Goal: Task Accomplishment & Management: Complete application form

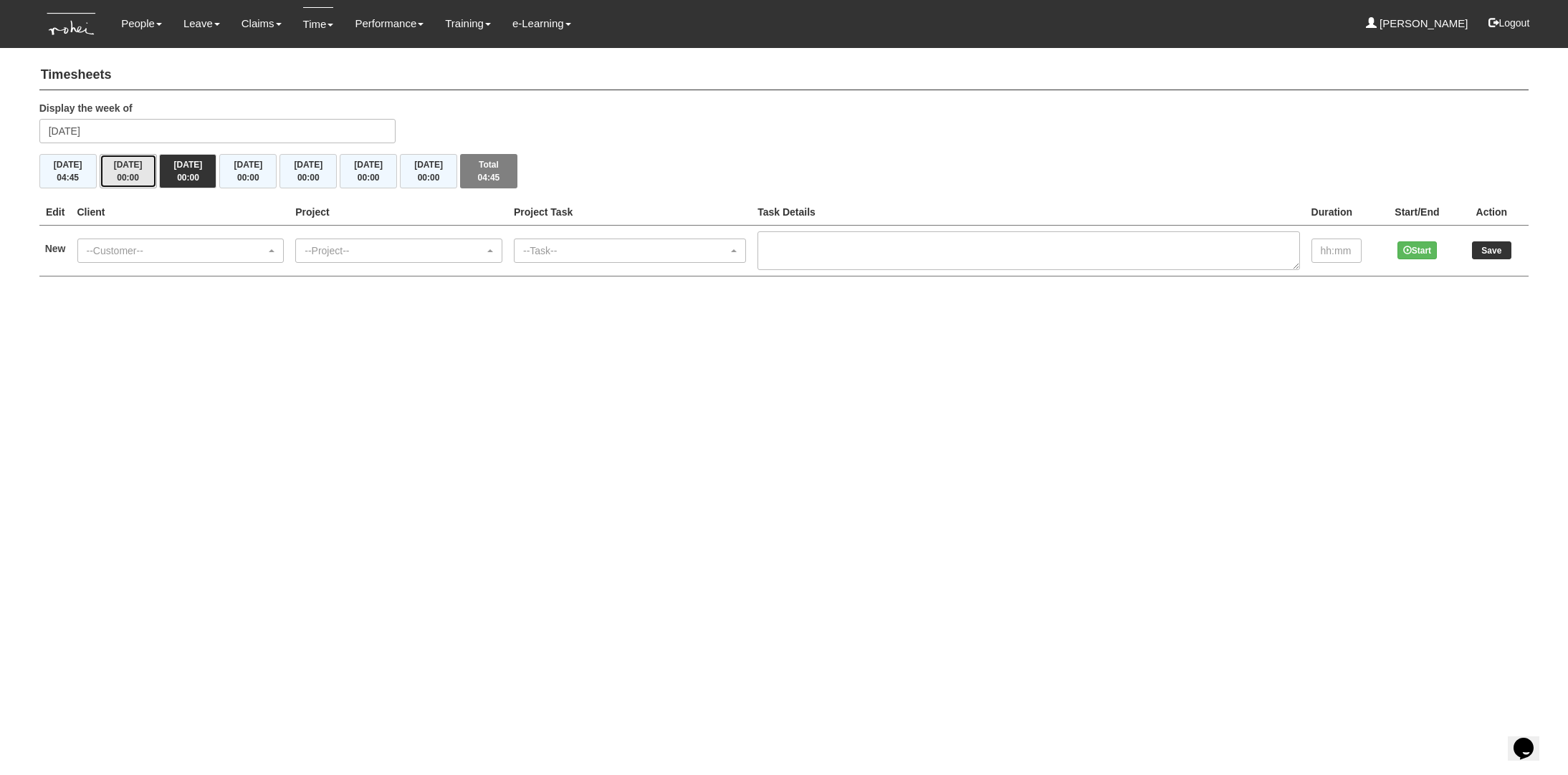
click at [131, 165] on button "Tue 26/8 00:00" at bounding box center [128, 171] width 57 height 34
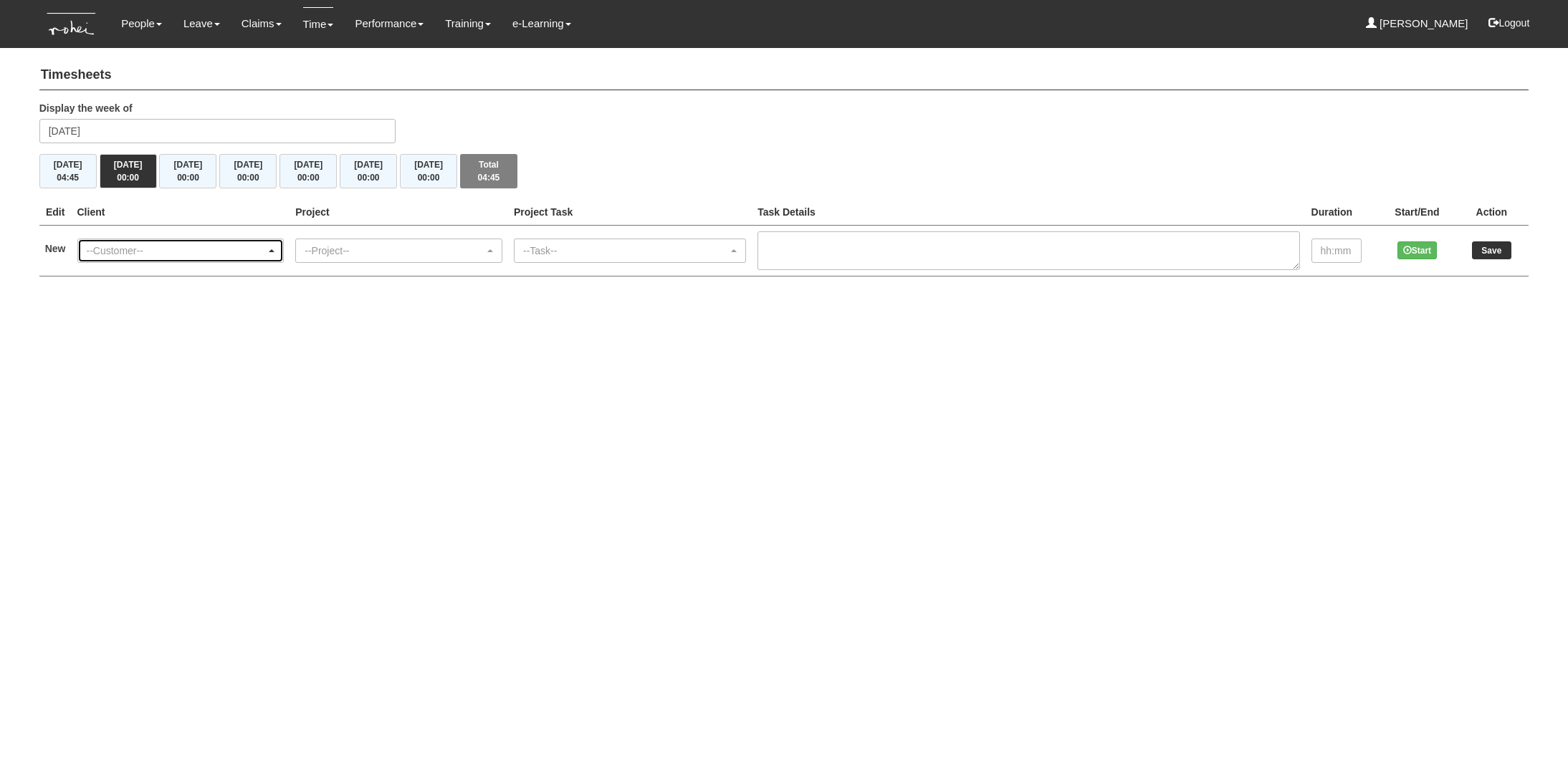
click at [223, 252] on div "--Customer--" at bounding box center [176, 251] width 180 height 15
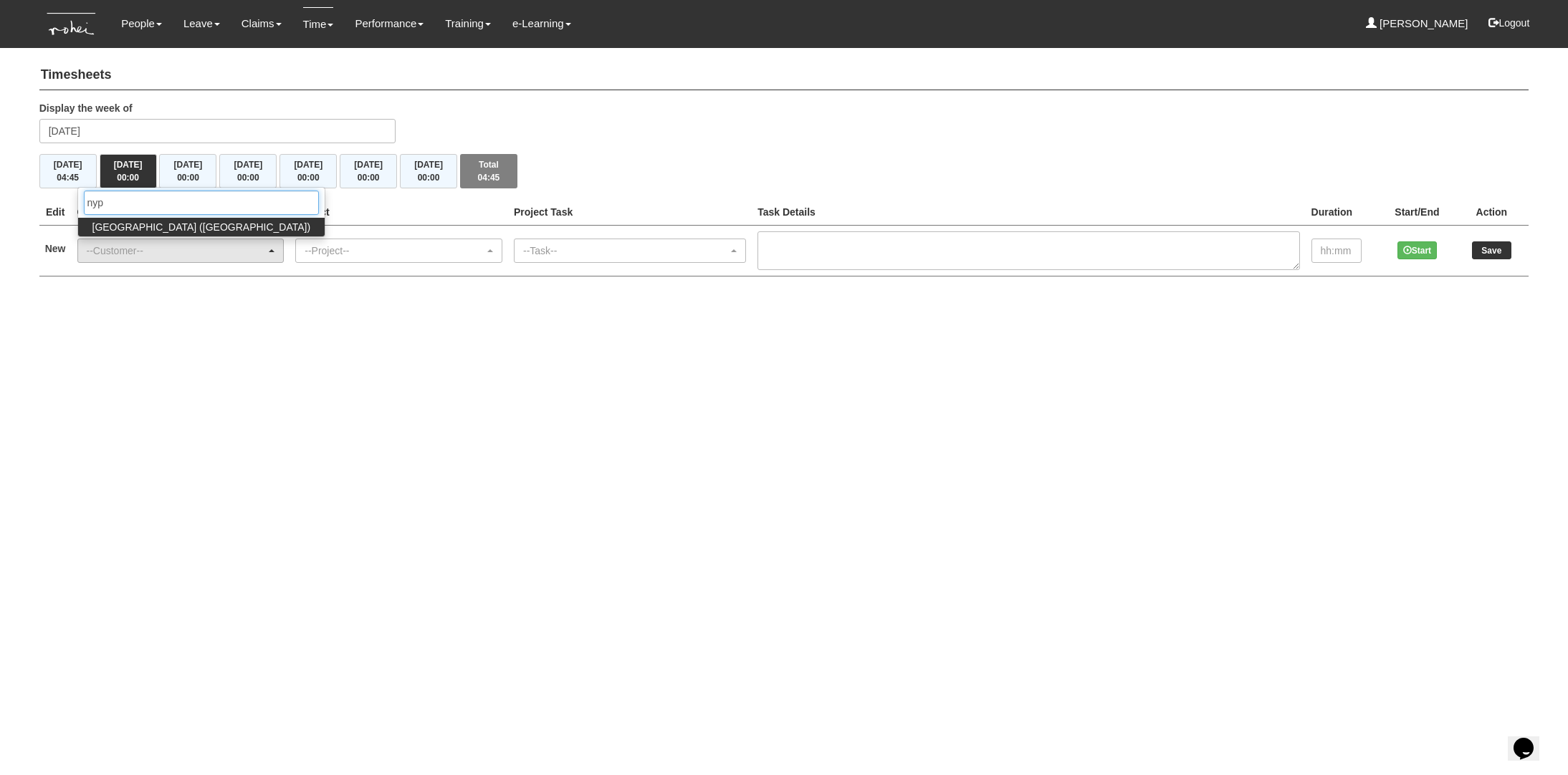
type input "nyp"
click at [182, 220] on span "[GEOGRAPHIC_DATA] ([GEOGRAPHIC_DATA])" at bounding box center [202, 227] width 218 height 15
select select "40"
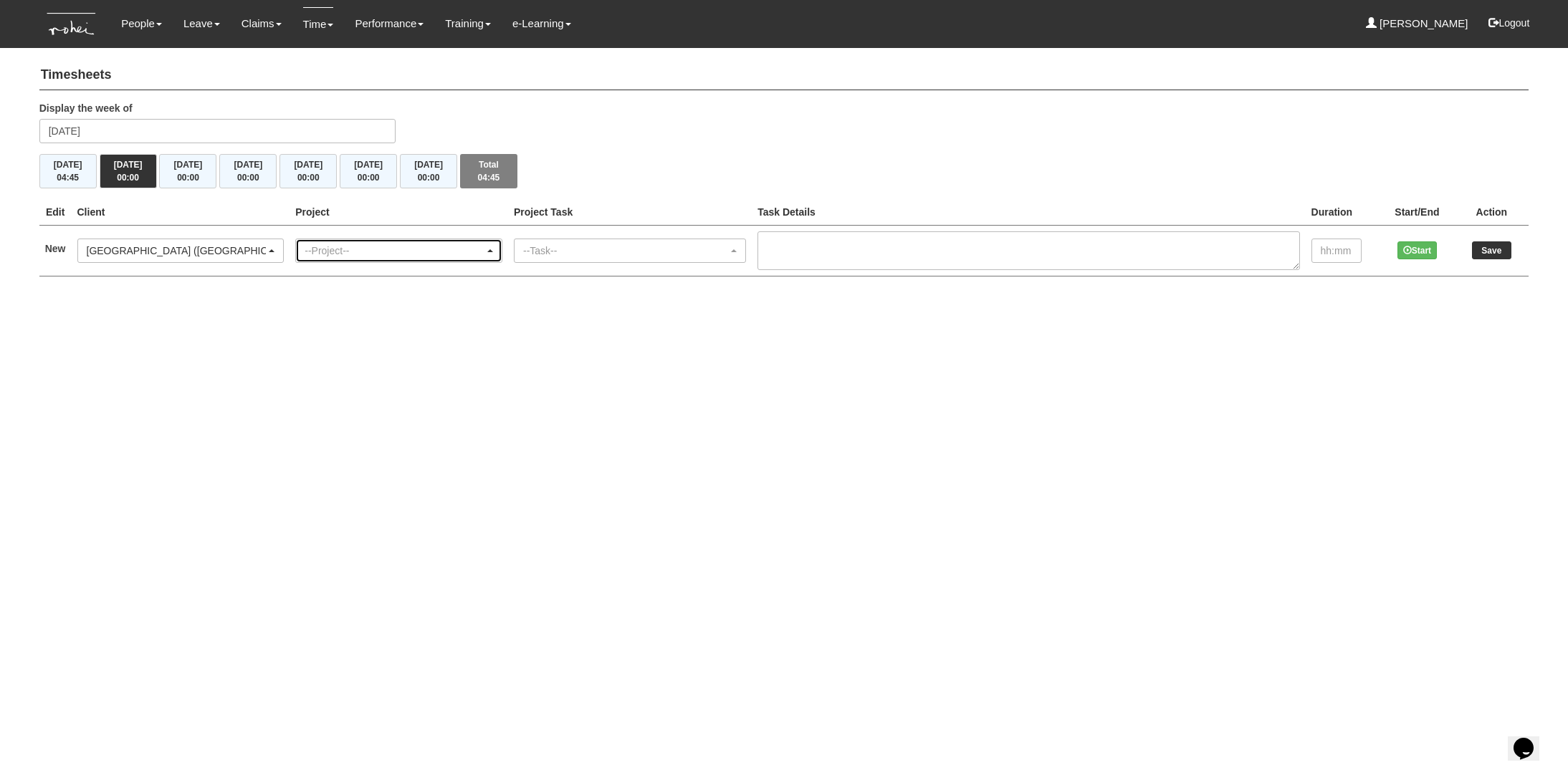
click at [320, 248] on div "--Project--" at bounding box center [394, 251] width 180 height 15
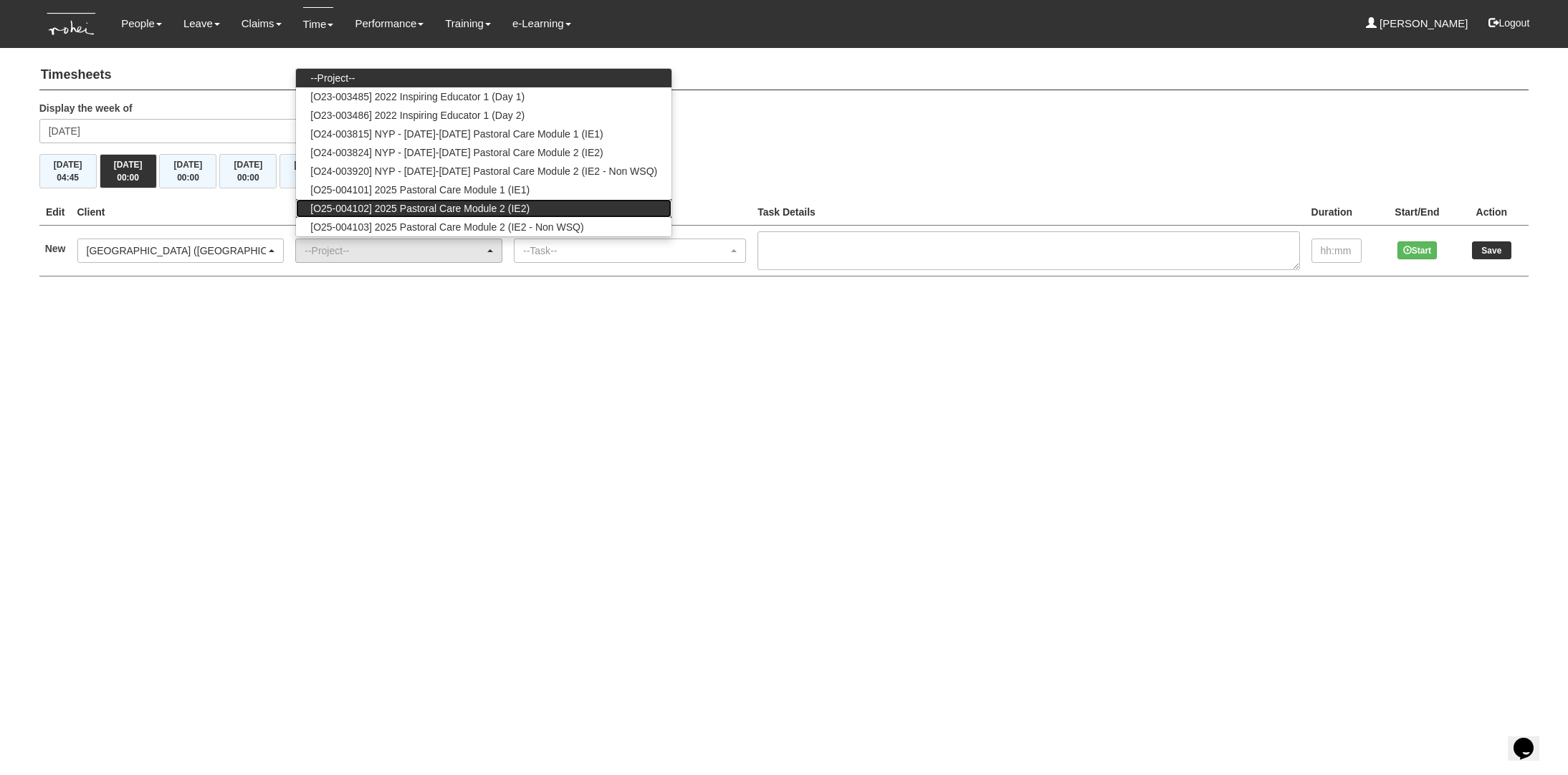
click at [413, 212] on span "[O25-004102] 2025 Pastoral Care Module 2 (IE2)" at bounding box center [420, 209] width 219 height 15
select select "2727"
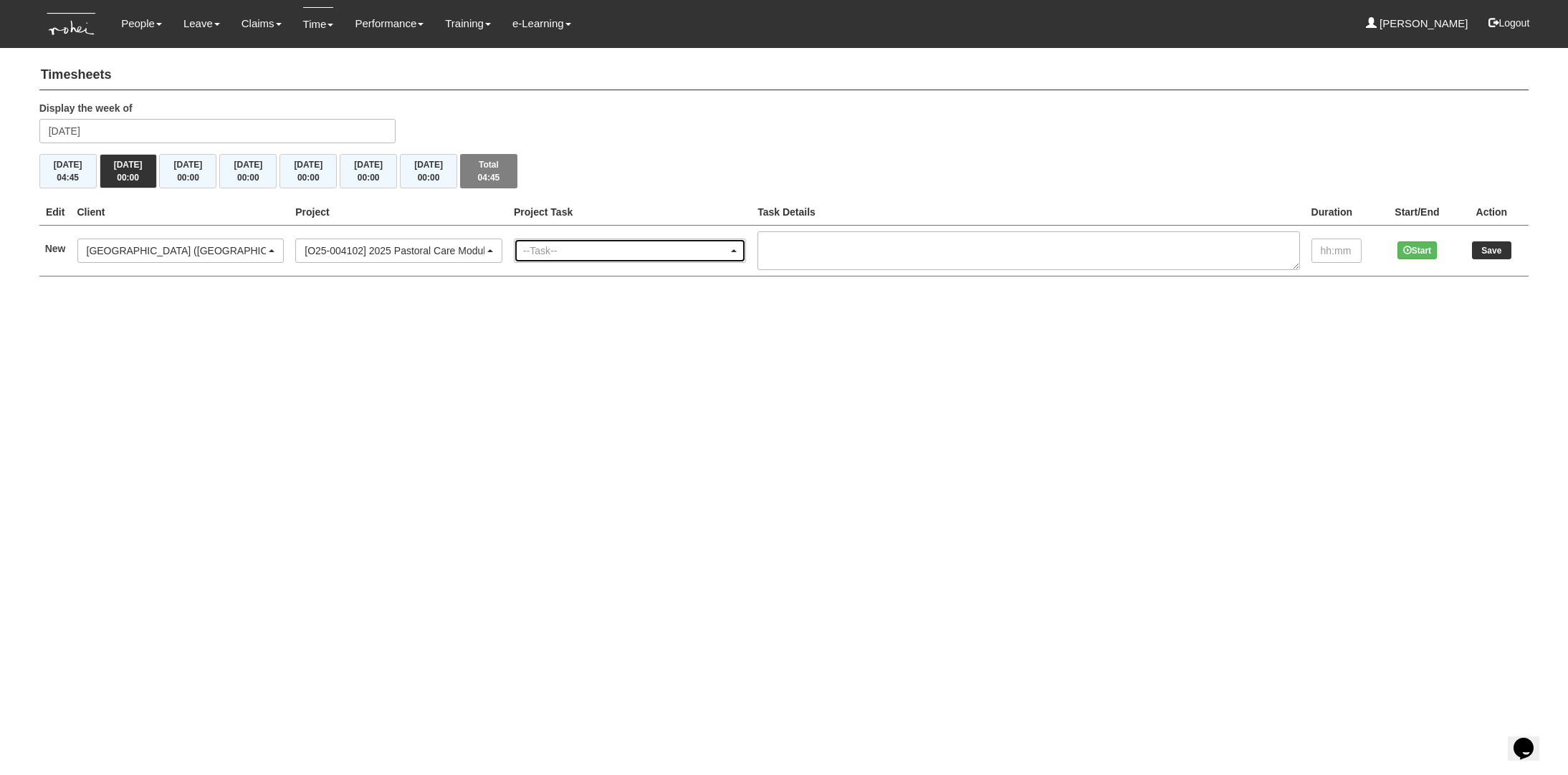
click at [579, 250] on div "--Task--" at bounding box center [626, 251] width 205 height 15
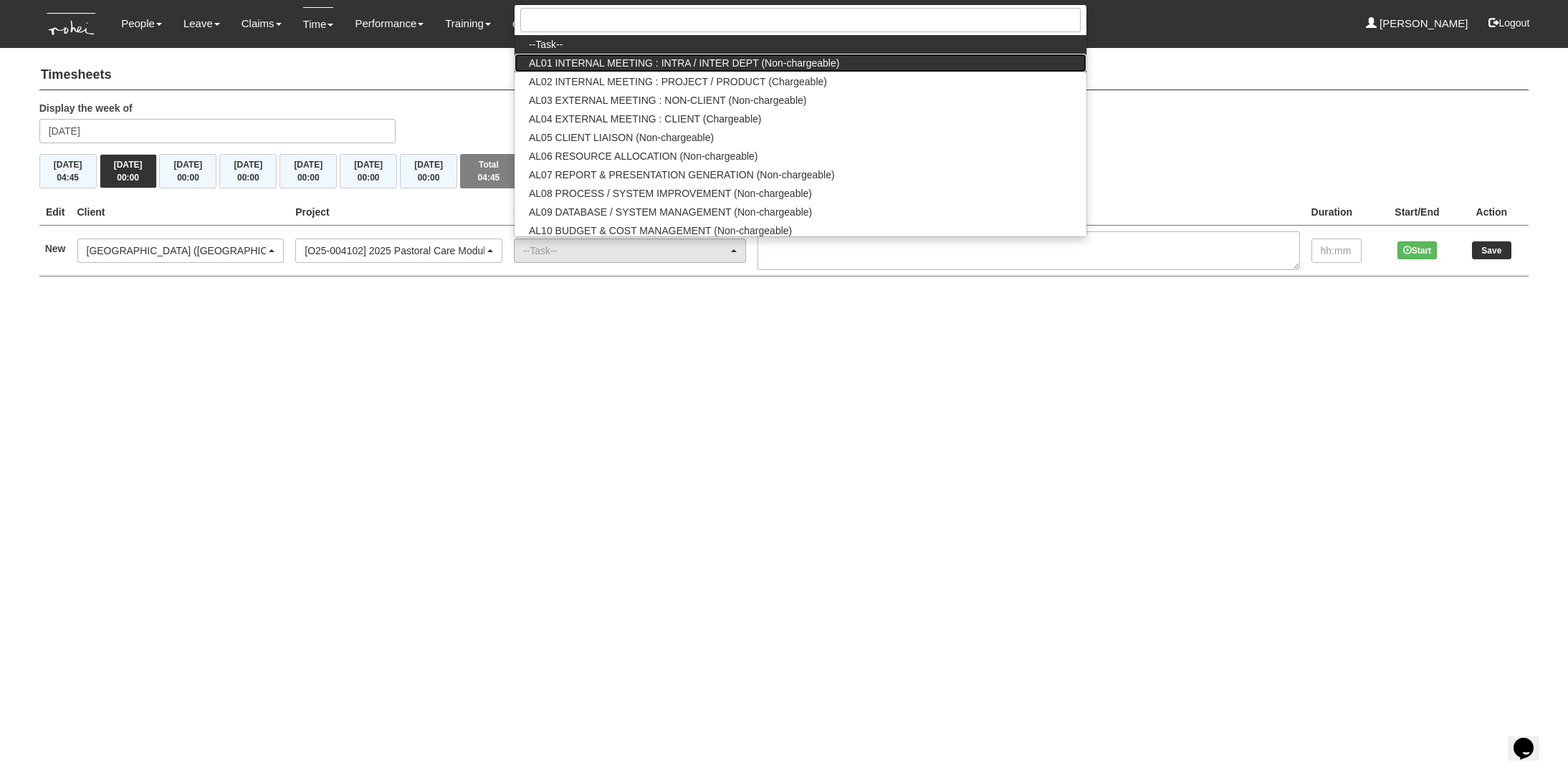
click at [678, 67] on span "AL01 INTERNAL MEETING : INTRA / INTER DEPT (Non-chargeable)" at bounding box center [685, 63] width 311 height 15
select select "40"
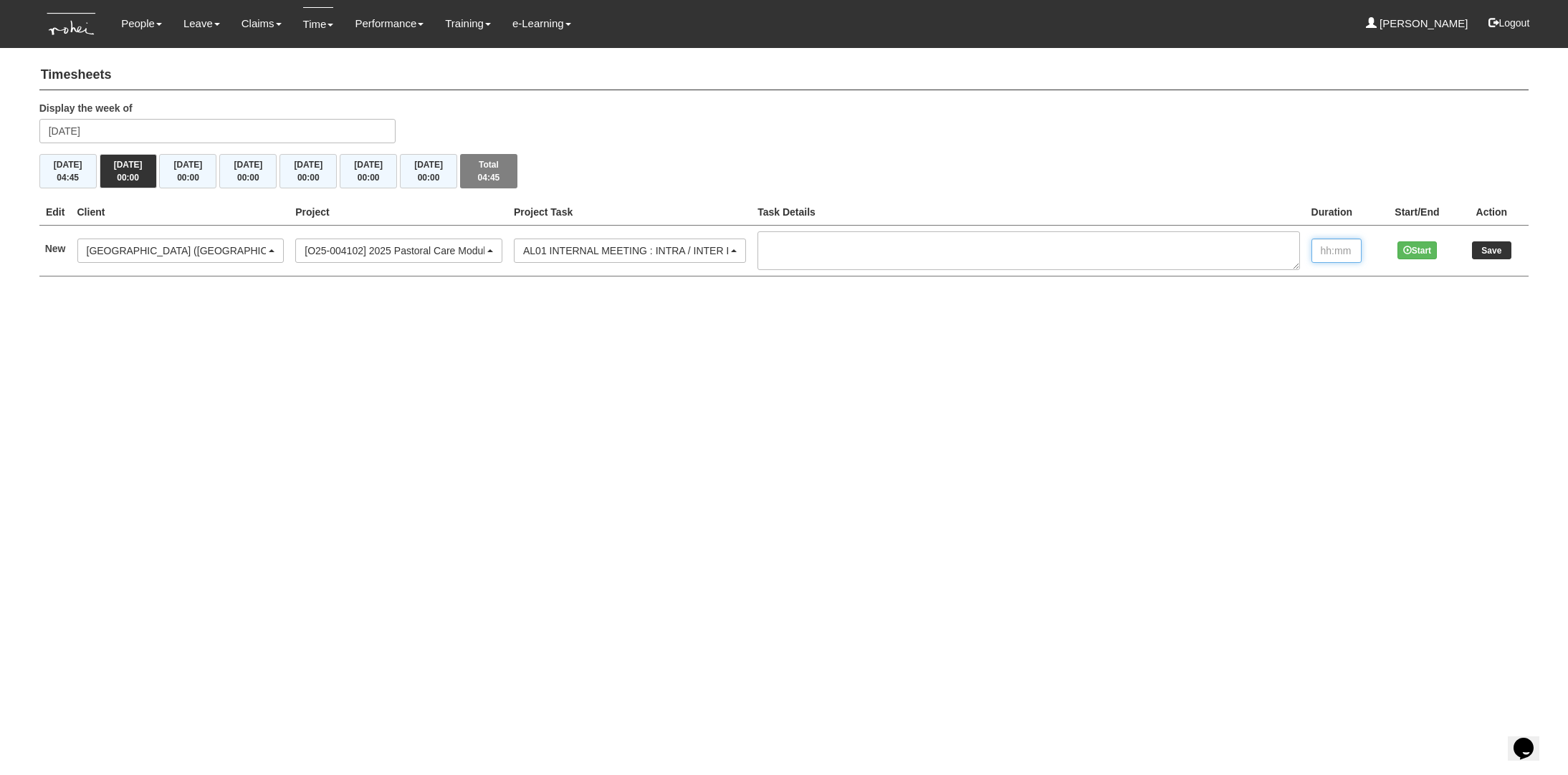
click at [1346, 248] on input "text" at bounding box center [1336, 251] width 50 height 25
type input "00:10"
click at [1478, 247] on input "Save" at bounding box center [1492, 251] width 39 height 18
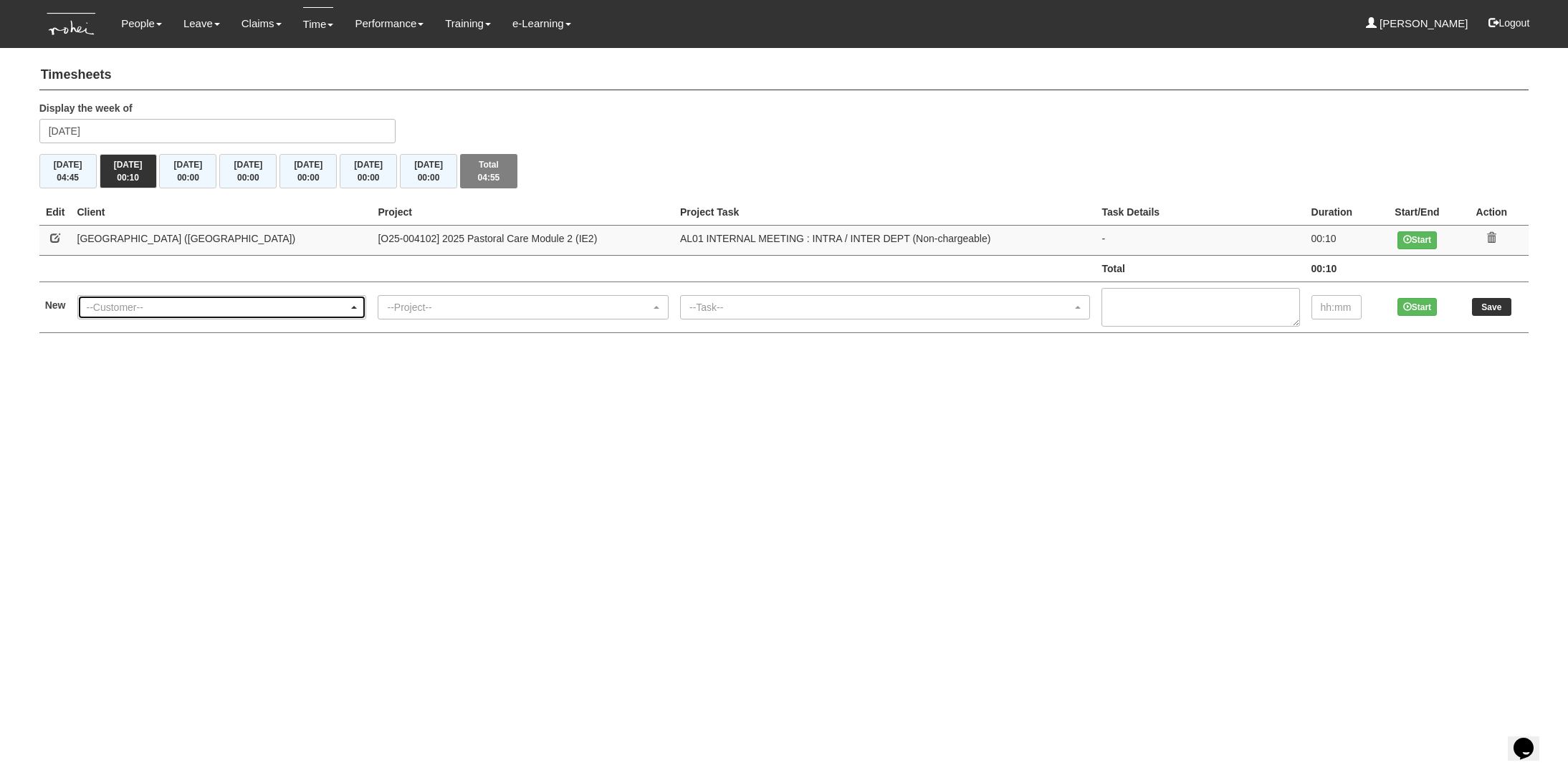
click at [105, 318] on div "--Customer--" at bounding box center [221, 307] width 288 height 23
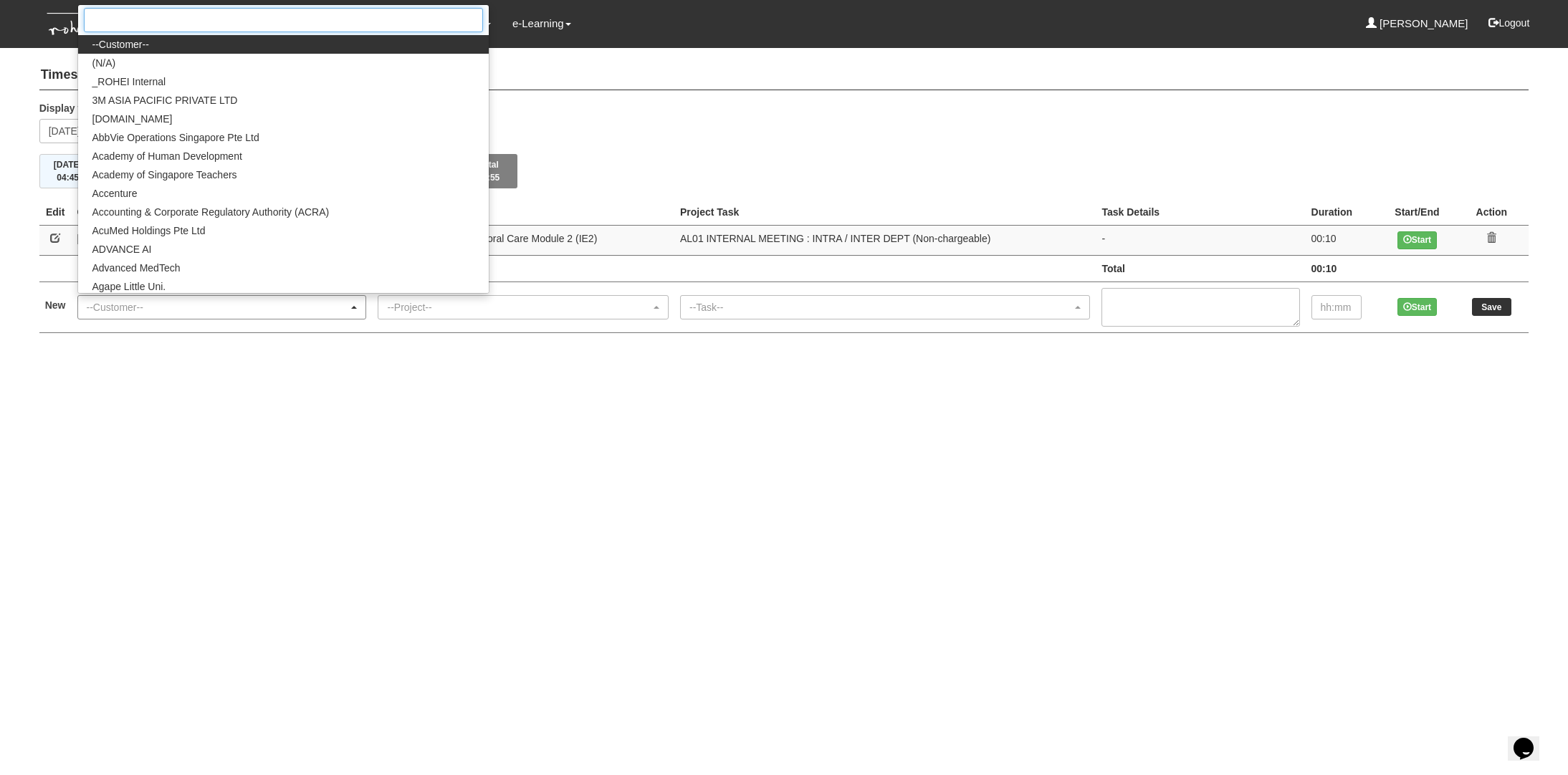
type input "m"
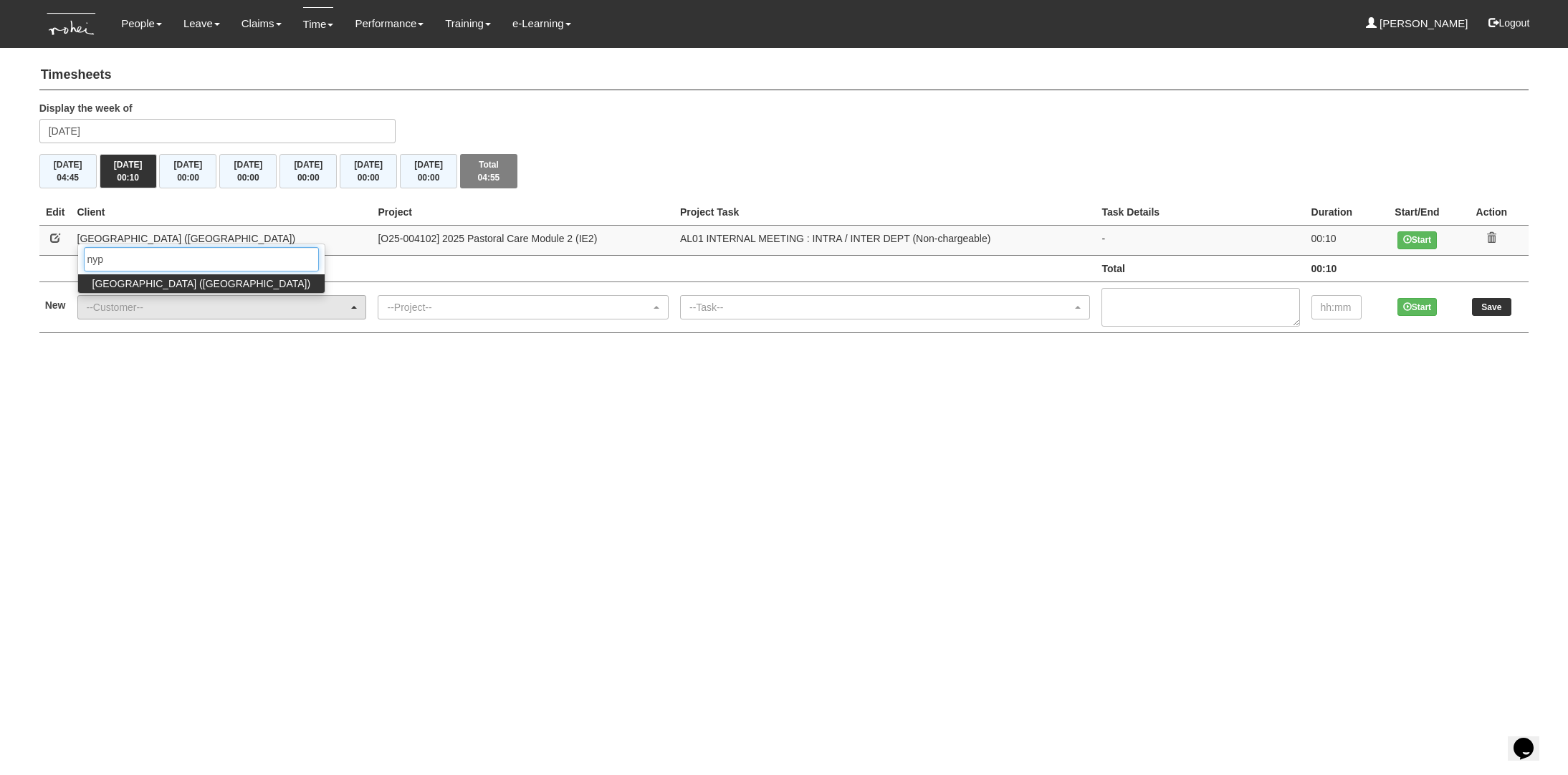
type input "nyp"
click at [174, 276] on span "[GEOGRAPHIC_DATA] ([GEOGRAPHIC_DATA])" at bounding box center [202, 283] width 218 height 15
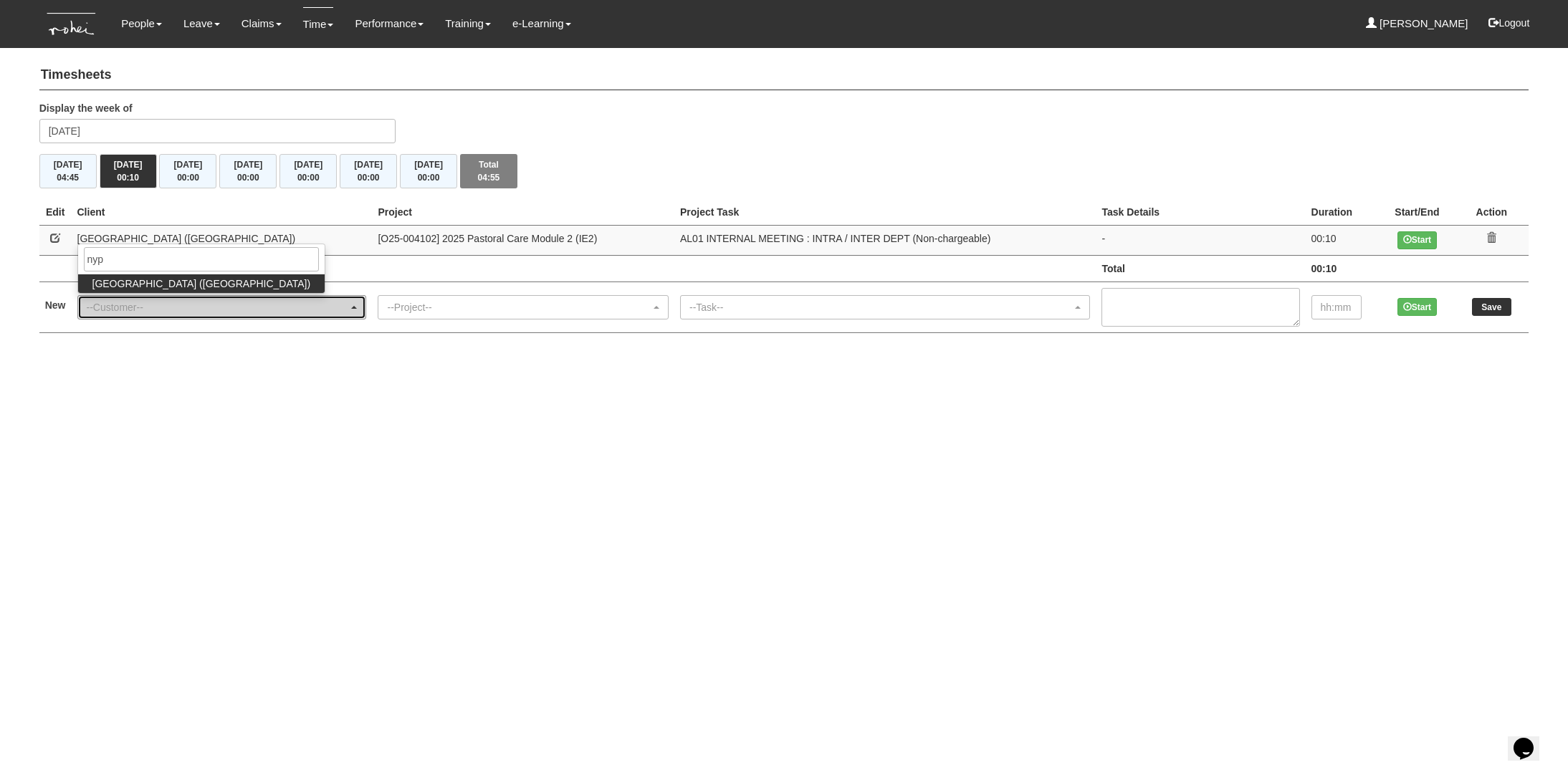
select select "40"
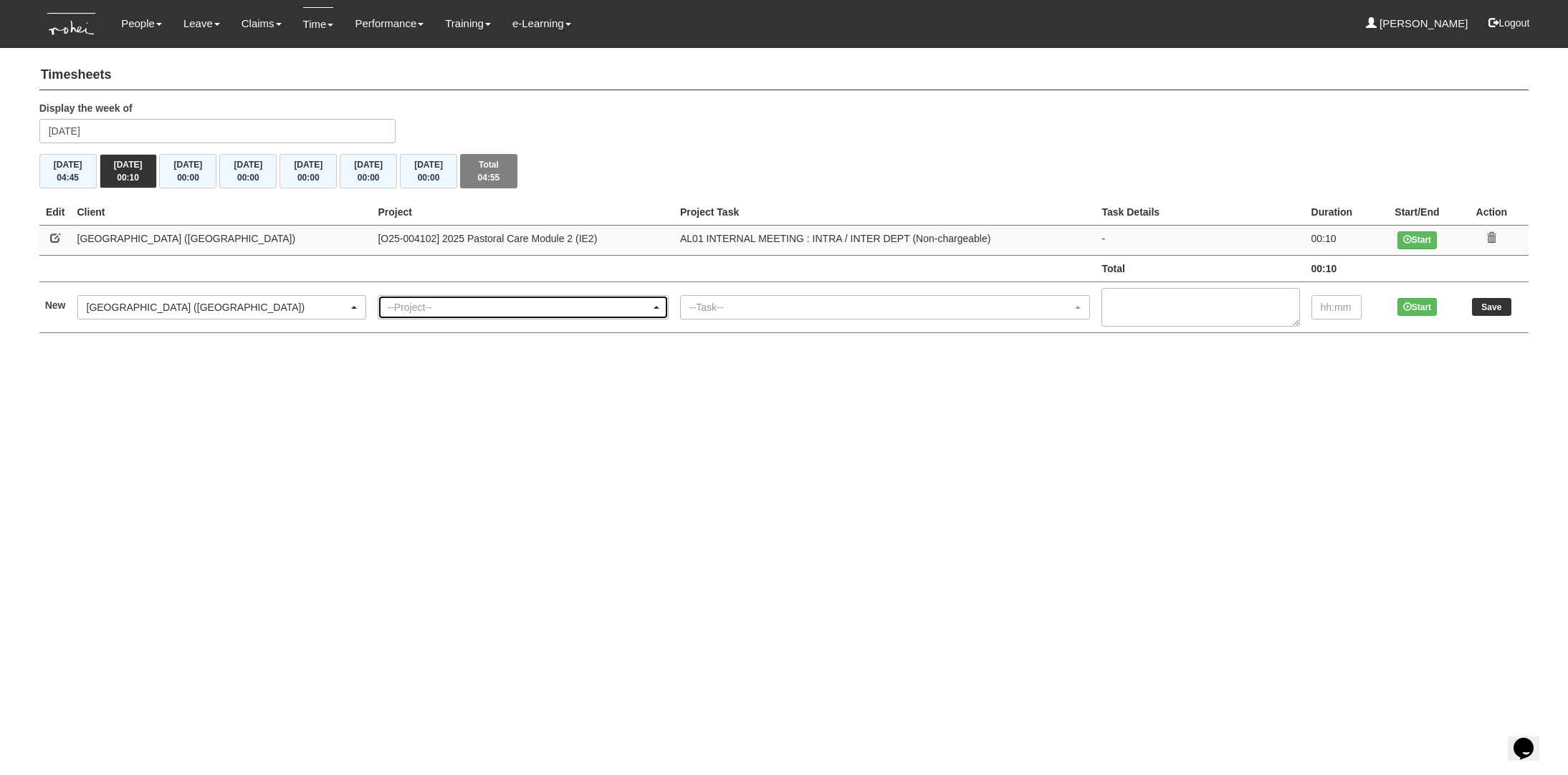
click at [387, 308] on div "--Project--" at bounding box center [518, 307] width 264 height 15
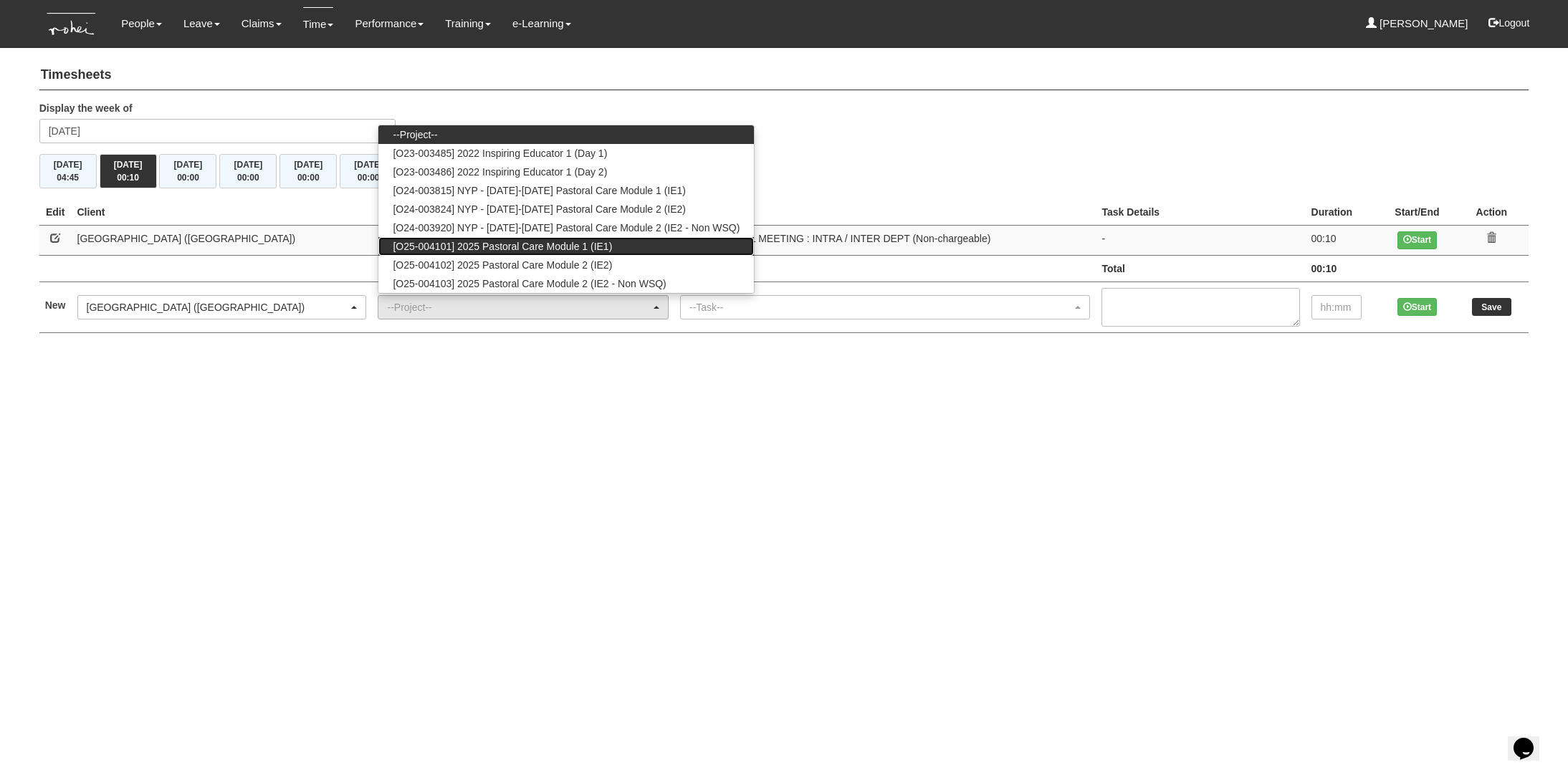
click at [422, 247] on span "[O25-004101] 2025 Pastoral Care Module 1 (IE1)" at bounding box center [502, 246] width 219 height 15
select select "2728"
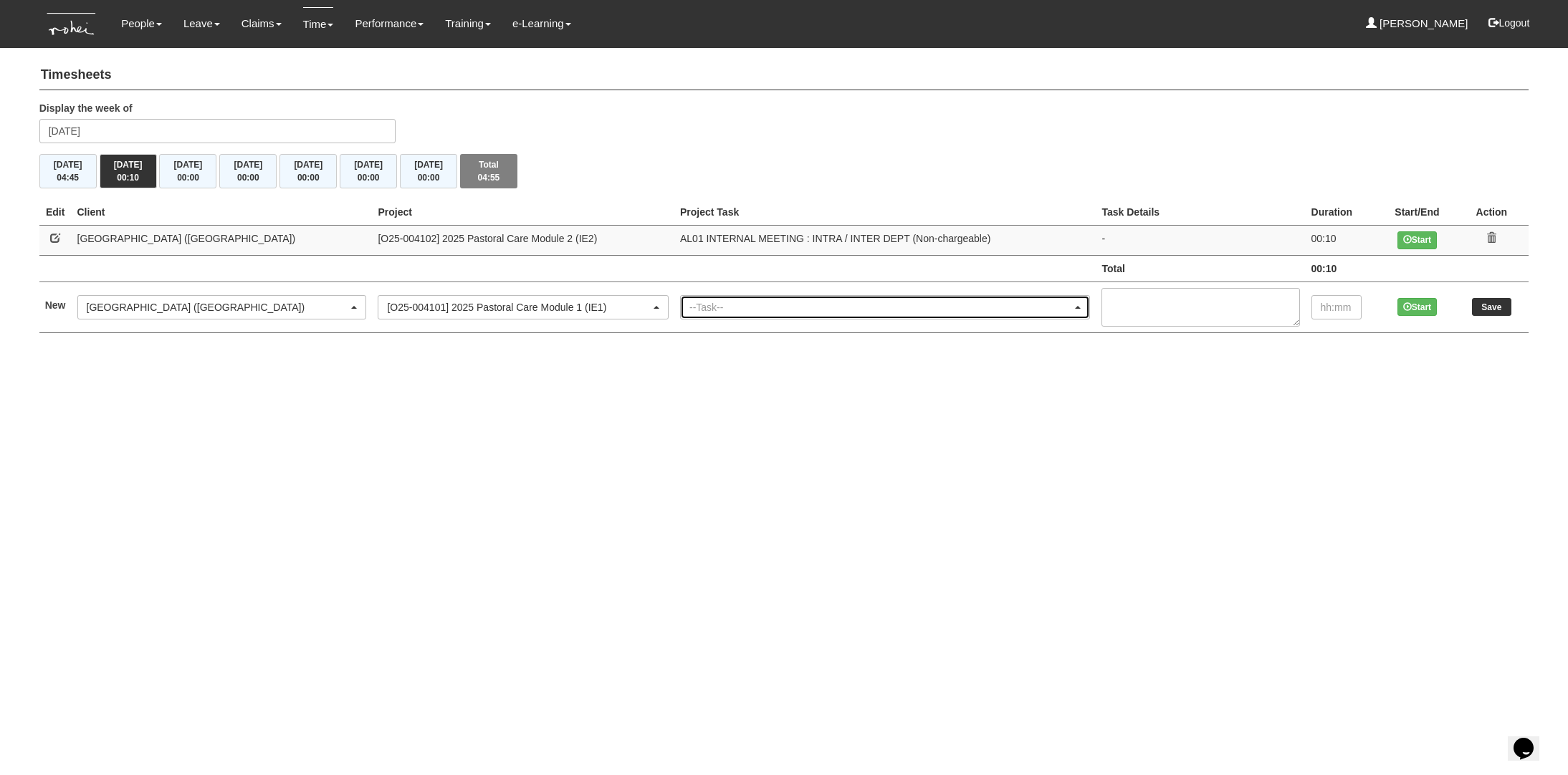
click at [690, 300] on div "--Task--" at bounding box center [880, 307] width 383 height 15
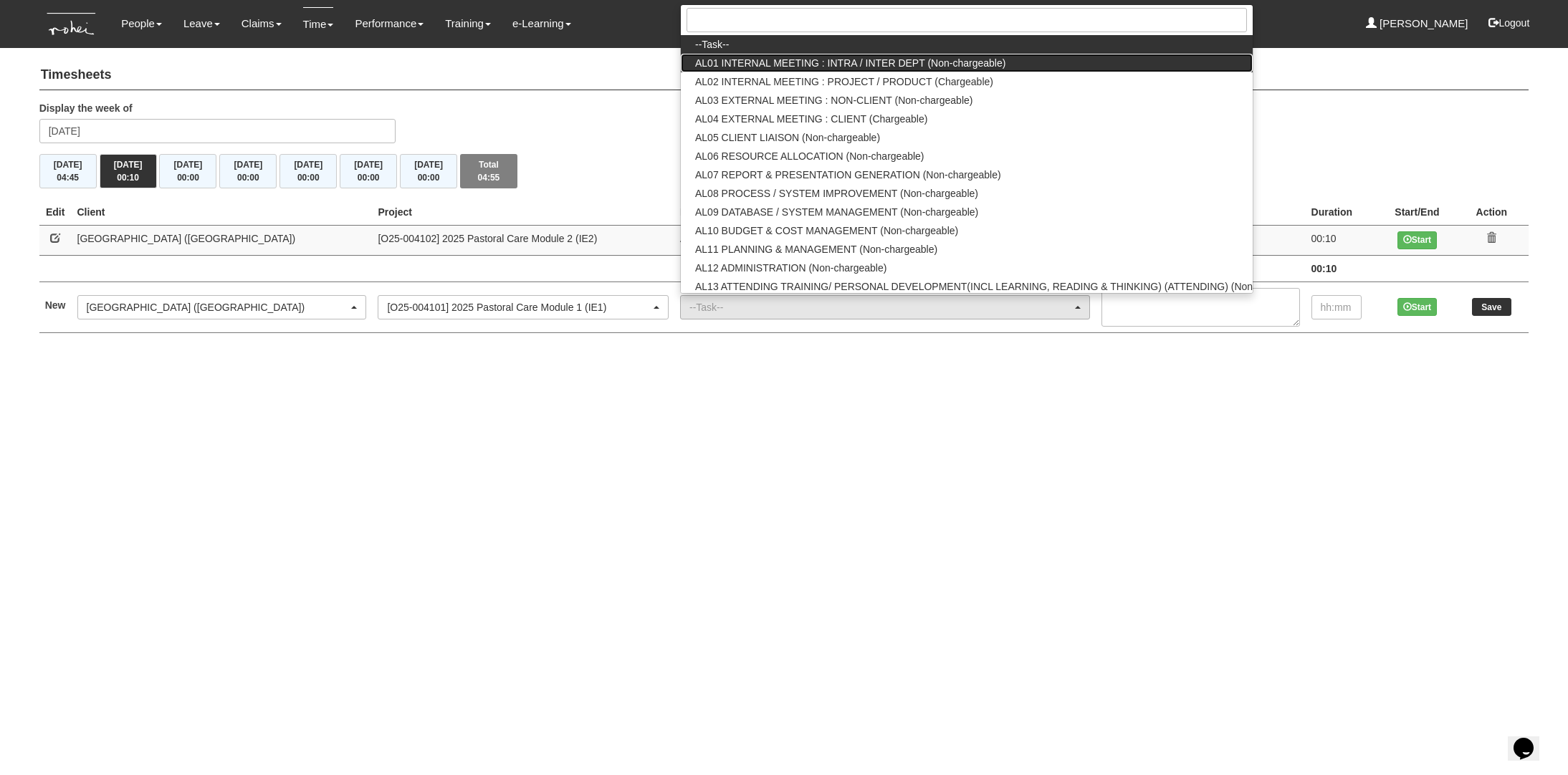
click at [746, 68] on span "AL01 INTERNAL MEETING : INTRA / INTER DEPT (Non-chargeable)" at bounding box center [851, 63] width 311 height 15
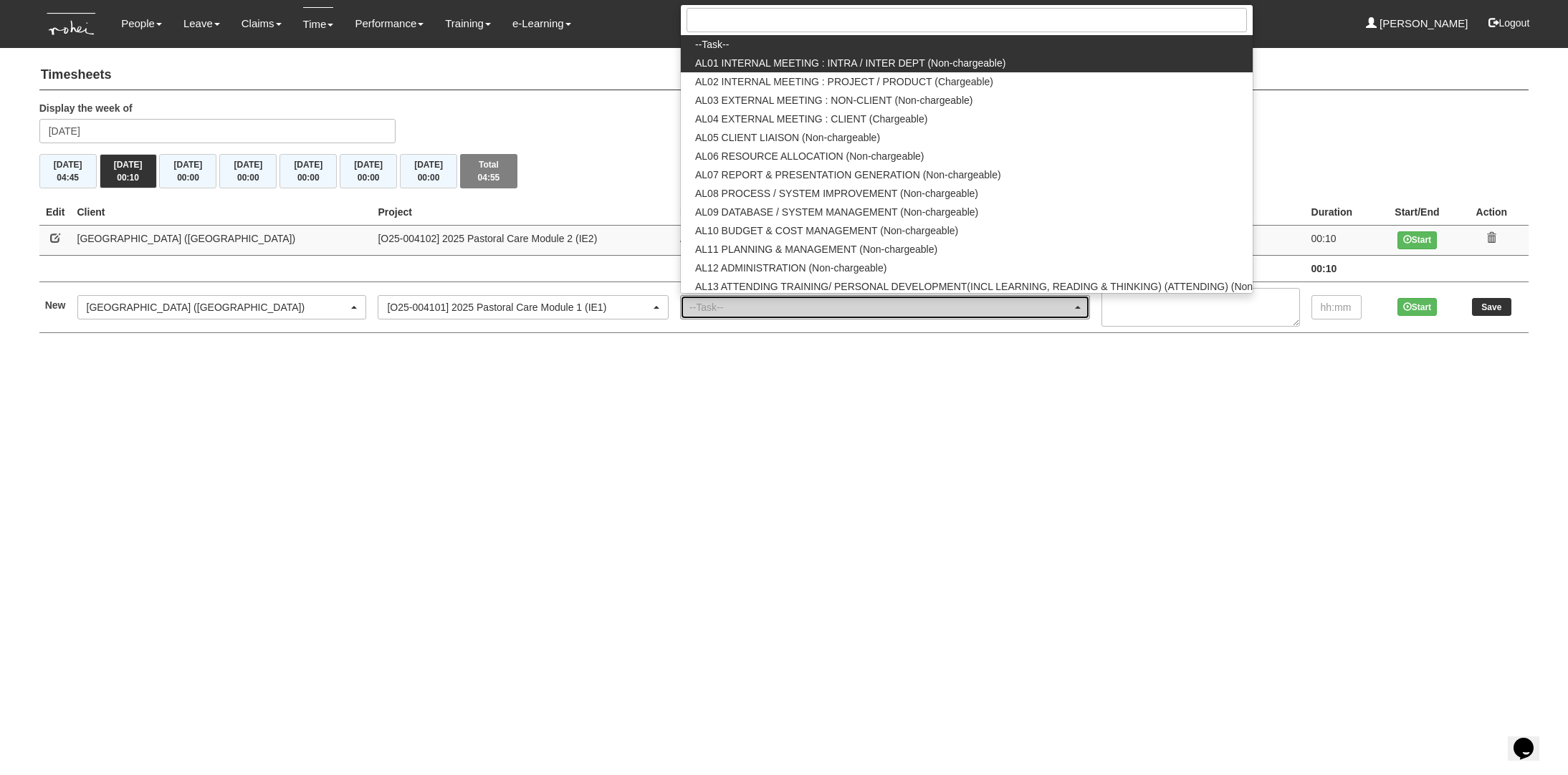
select select "40"
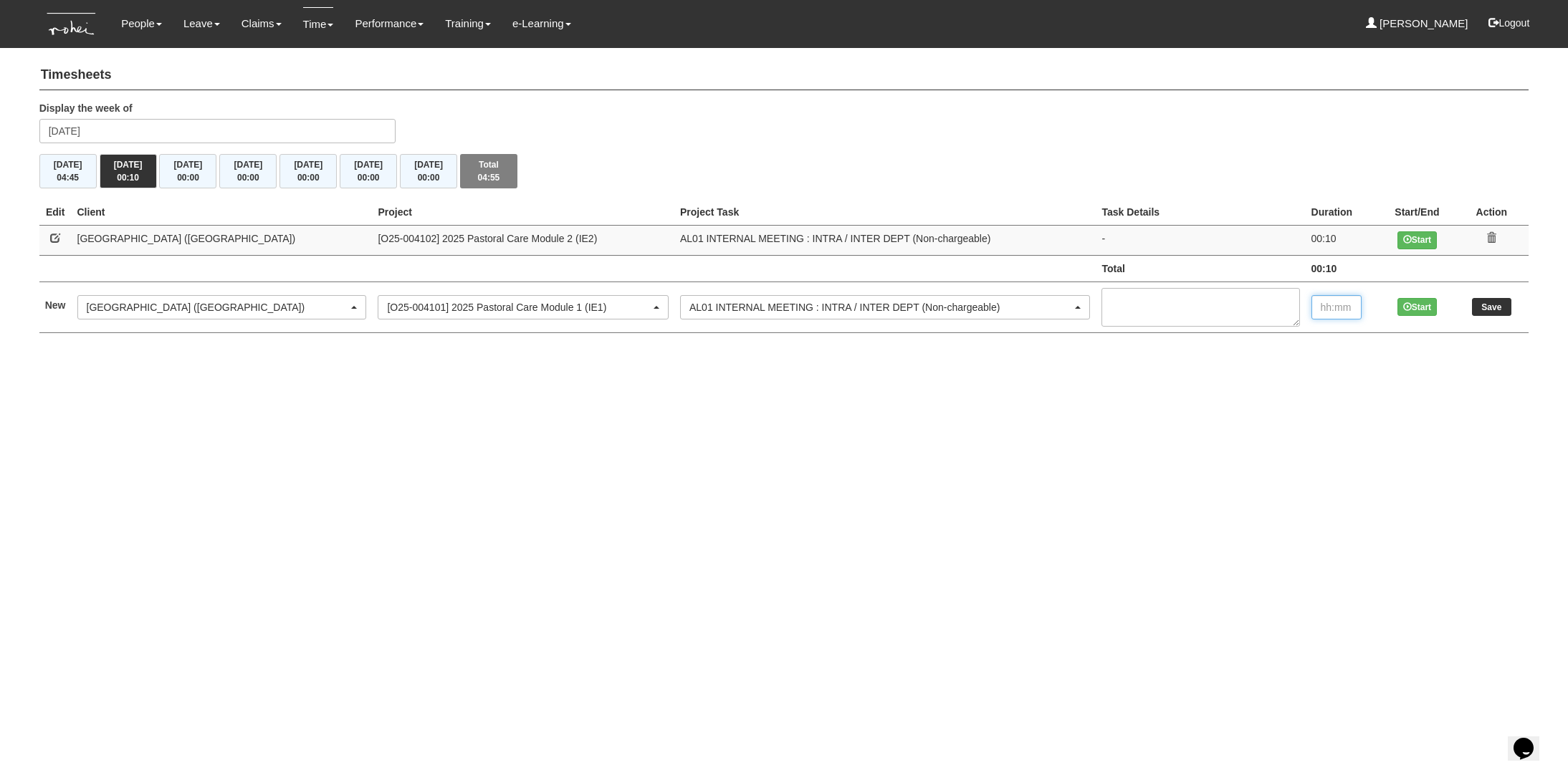
click at [1327, 316] on input "text" at bounding box center [1336, 307] width 50 height 25
type input "00:10"
click at [1491, 302] on input "Save" at bounding box center [1492, 307] width 39 height 18
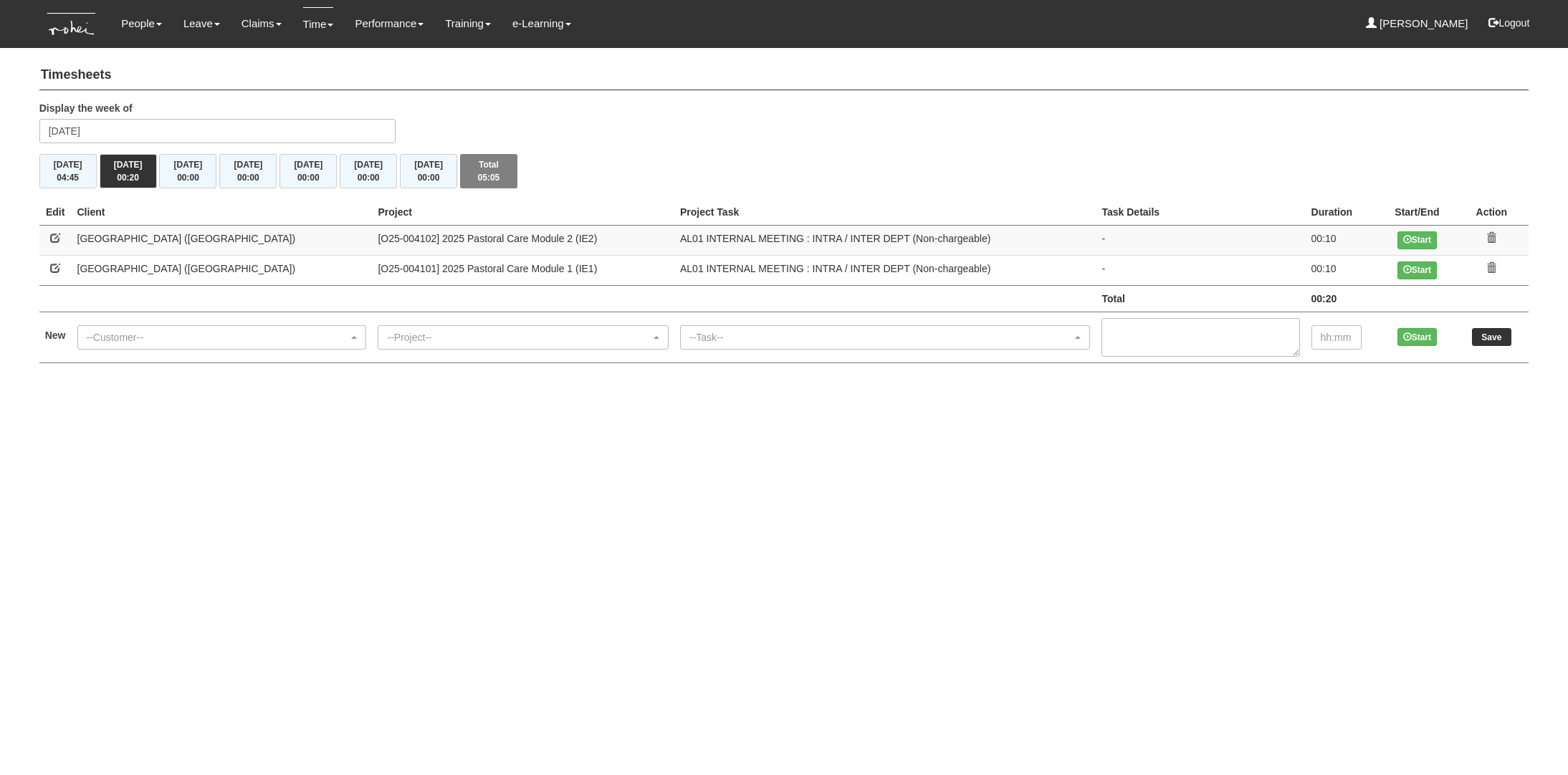
click at [128, 339] on div "--Customer--" at bounding box center [217, 337] width 263 height 15
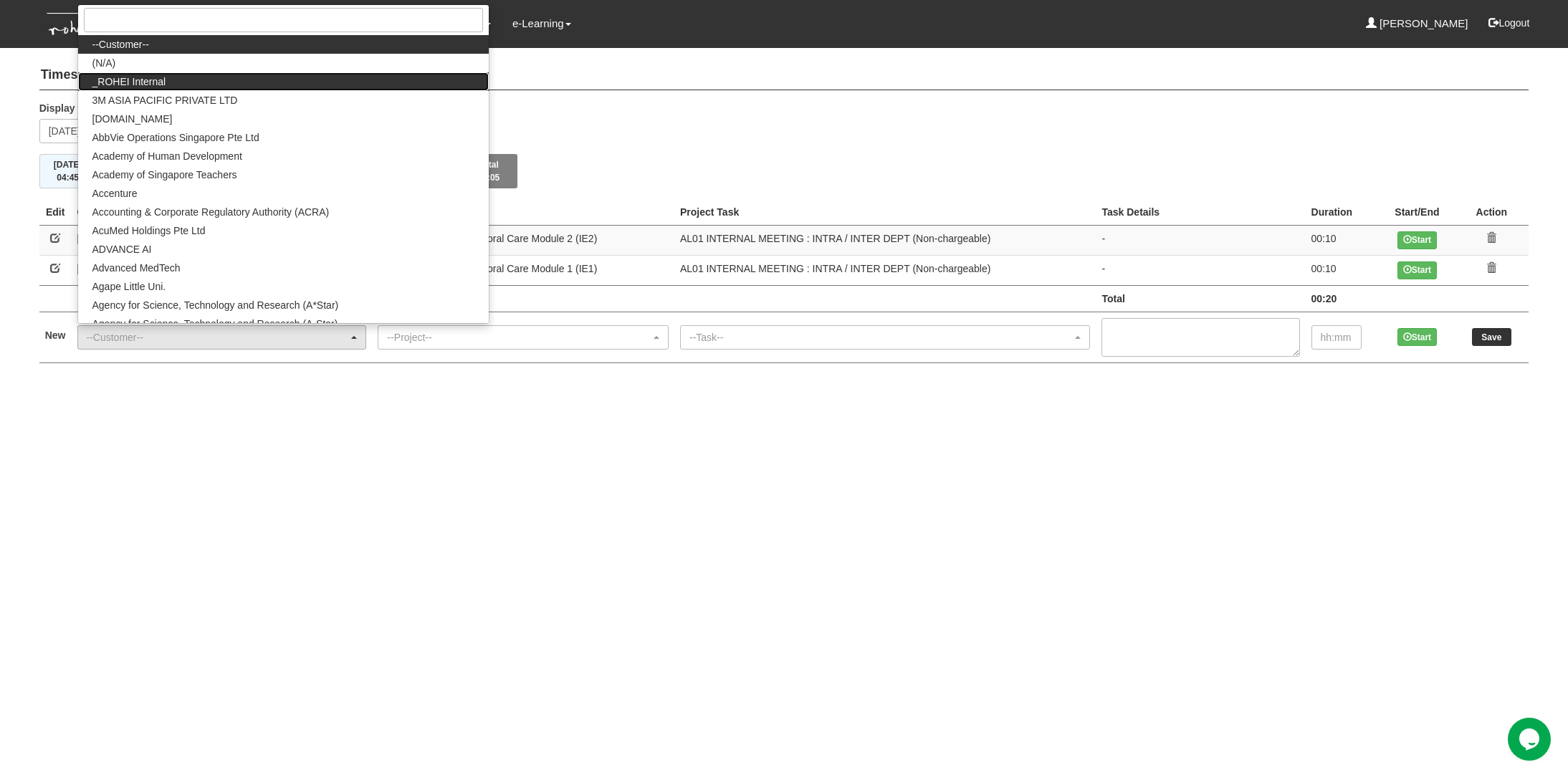
click at [184, 84] on link "_ROHEI Internal" at bounding box center [283, 82] width 411 height 19
select select "397"
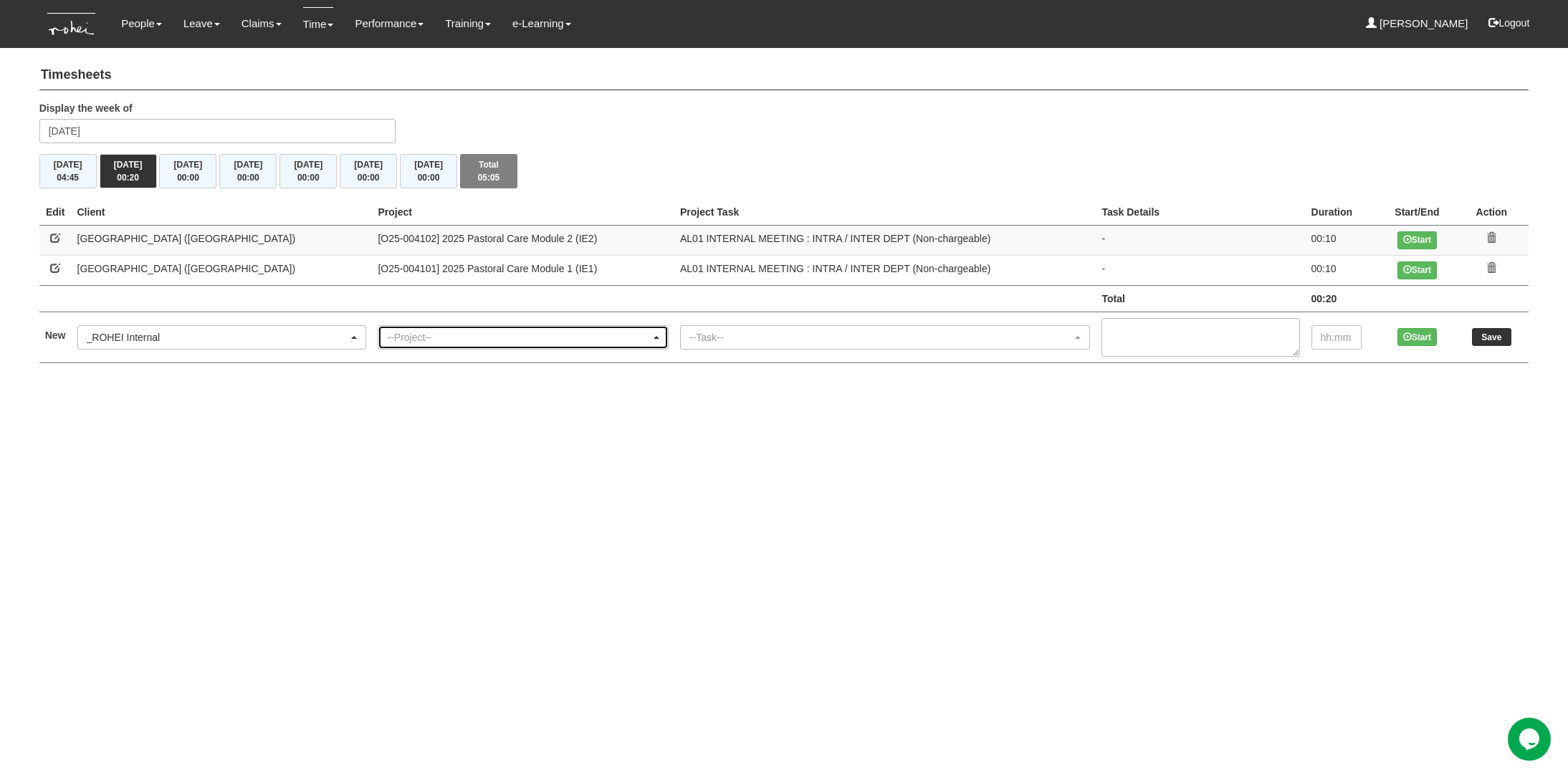
click at [387, 336] on div "--Project--" at bounding box center [518, 337] width 264 height 15
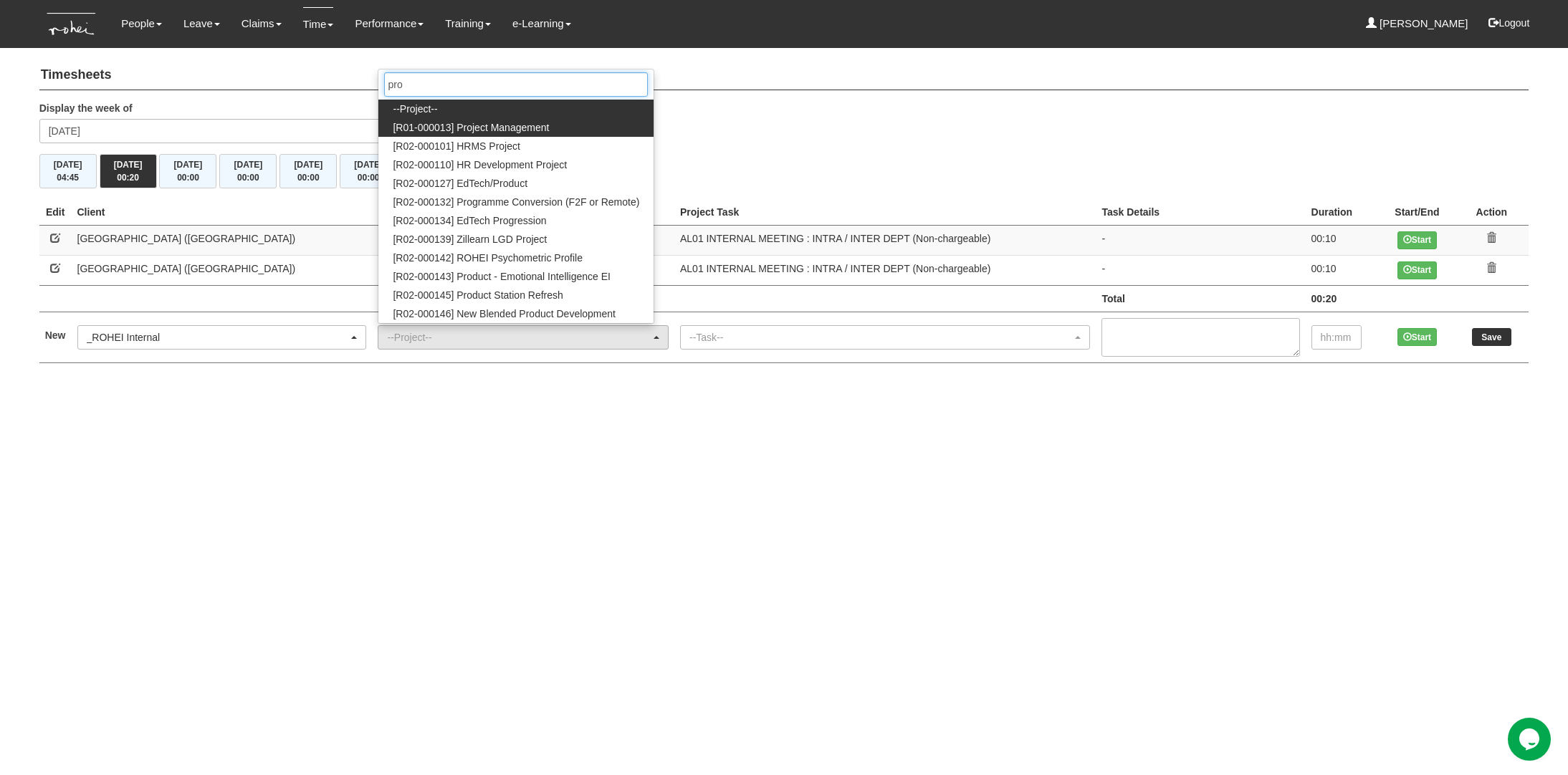
type input "pro"
click at [432, 122] on span "[R01-000013] Project Management" at bounding box center [470, 127] width 156 height 15
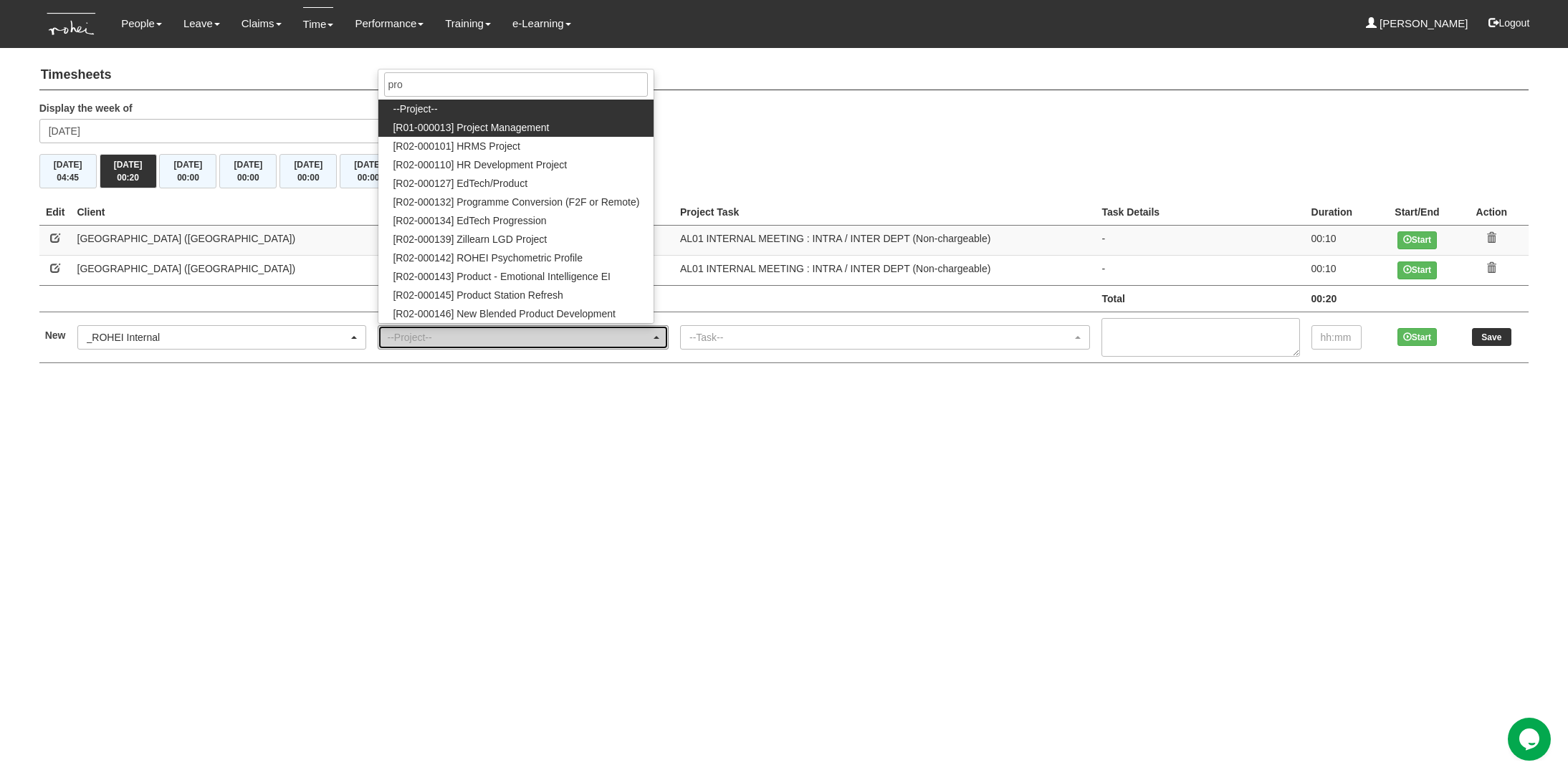
select select "1495"
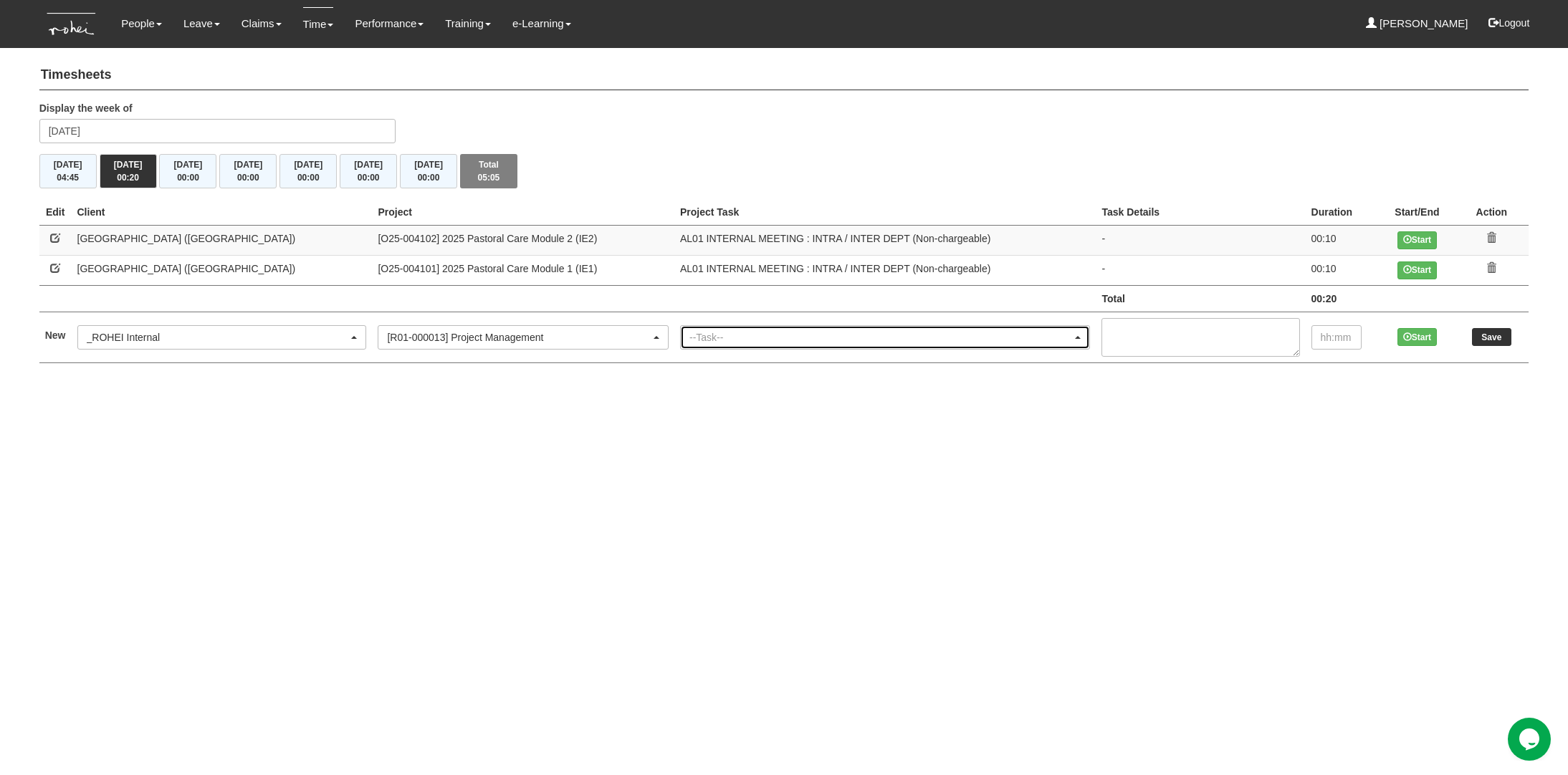
click at [772, 331] on div "--Task--" at bounding box center [880, 337] width 383 height 15
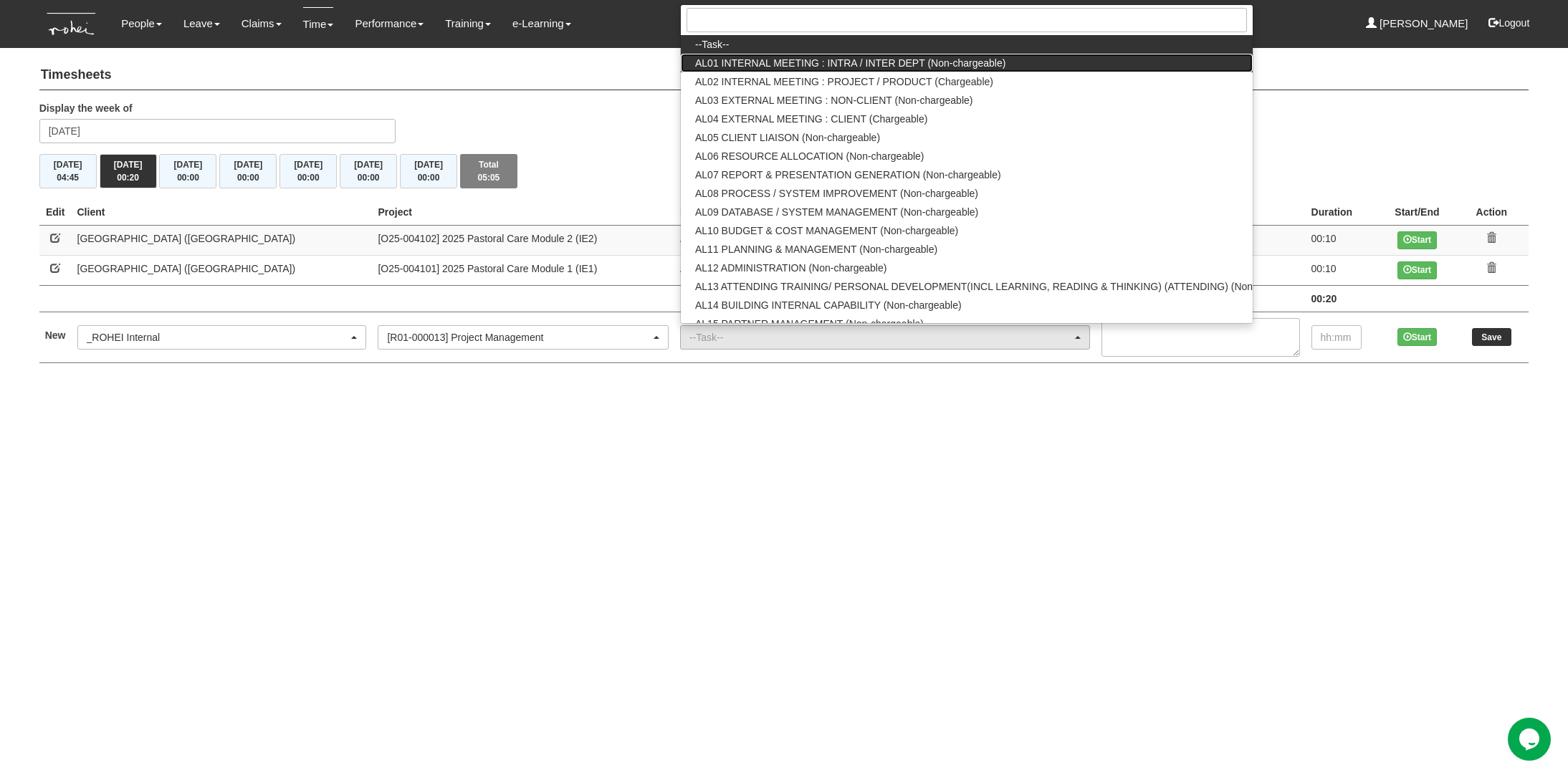
click at [765, 59] on span "AL01 INTERNAL MEETING : INTRA / INTER DEPT (Non-chargeable)" at bounding box center [851, 63] width 311 height 15
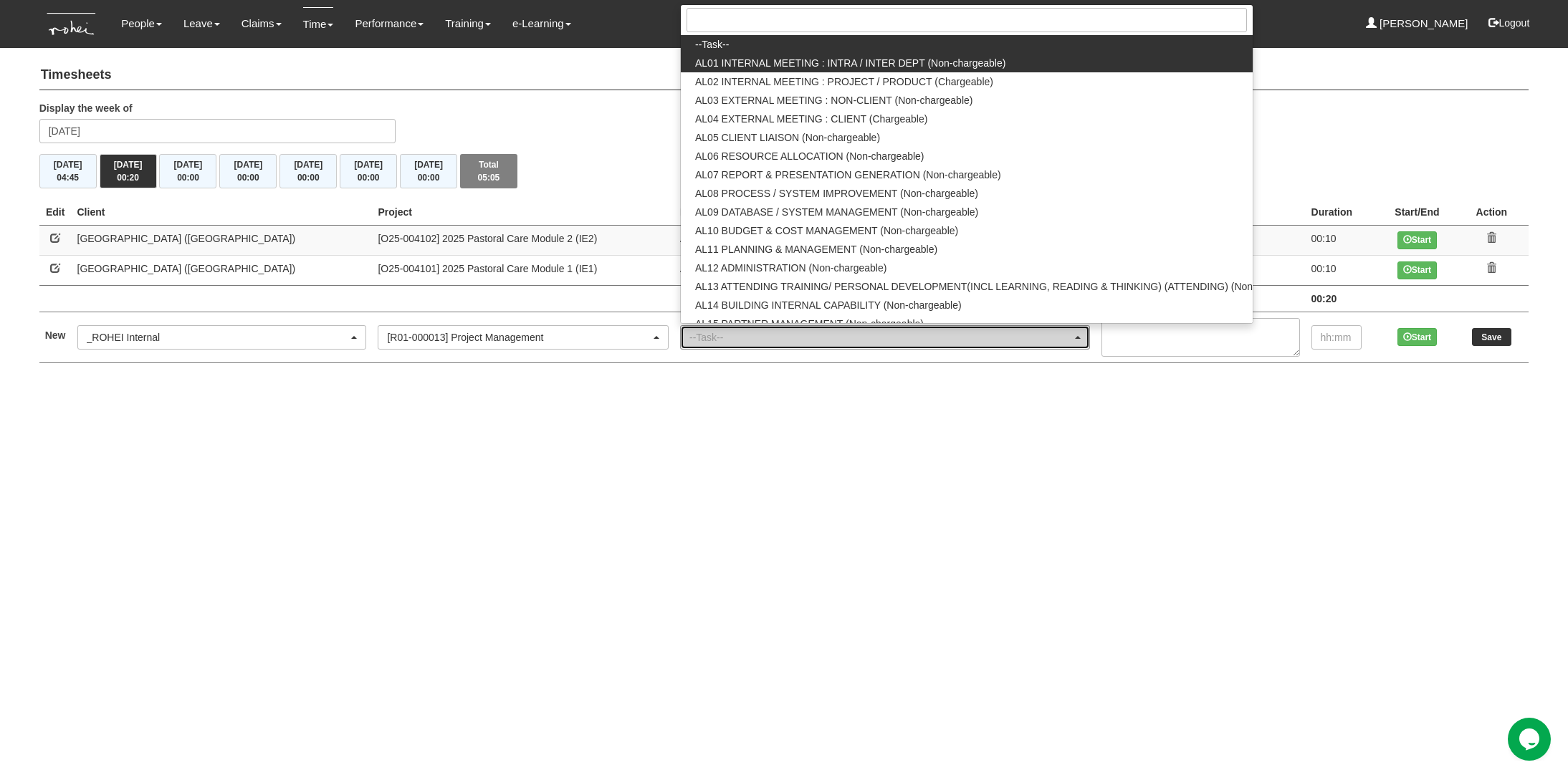
select select "40"
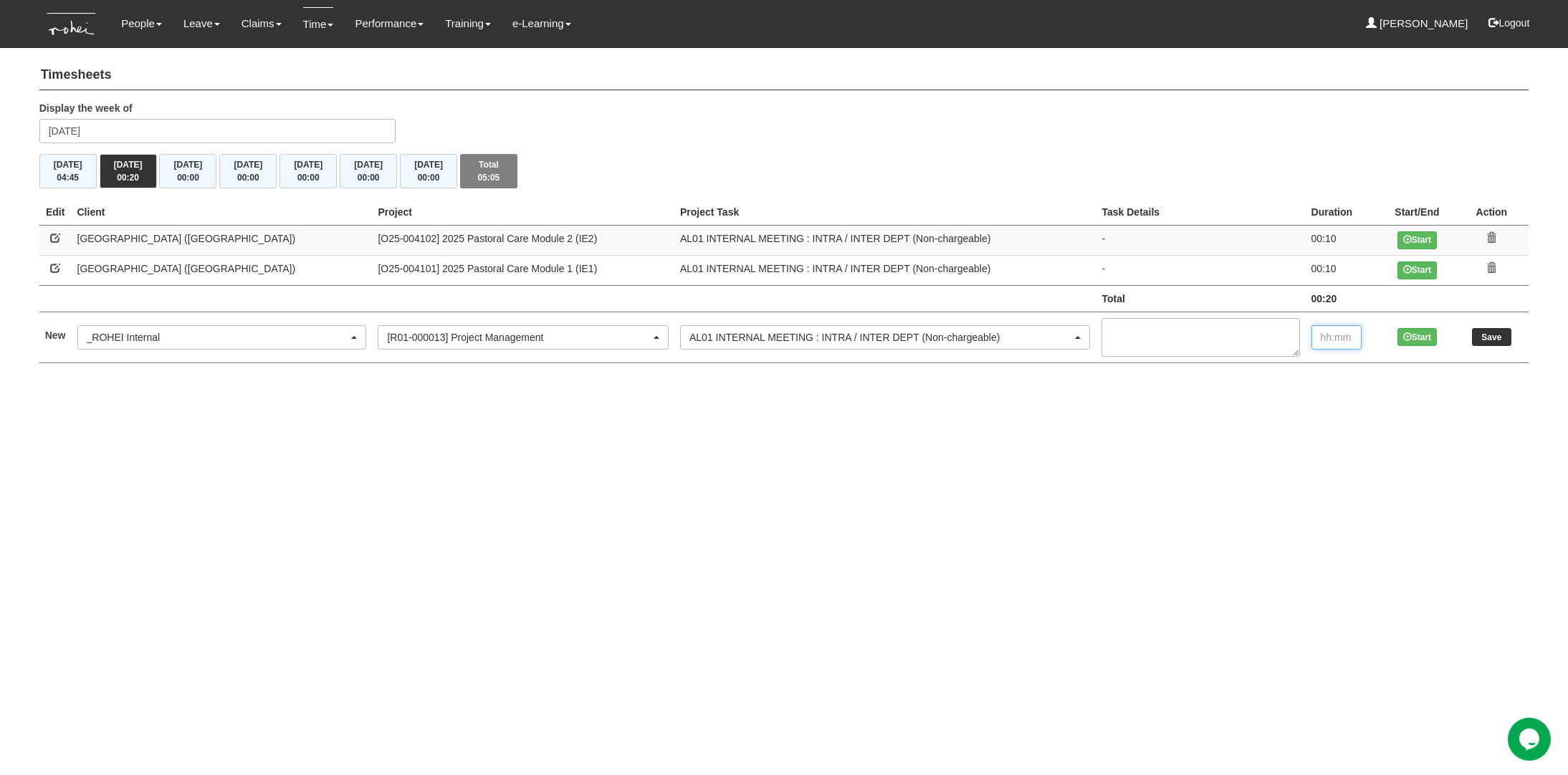
click at [1341, 341] on input "text" at bounding box center [1336, 337] width 50 height 25
type input "3:10"
click at [1490, 334] on input "Save" at bounding box center [1492, 337] width 39 height 18
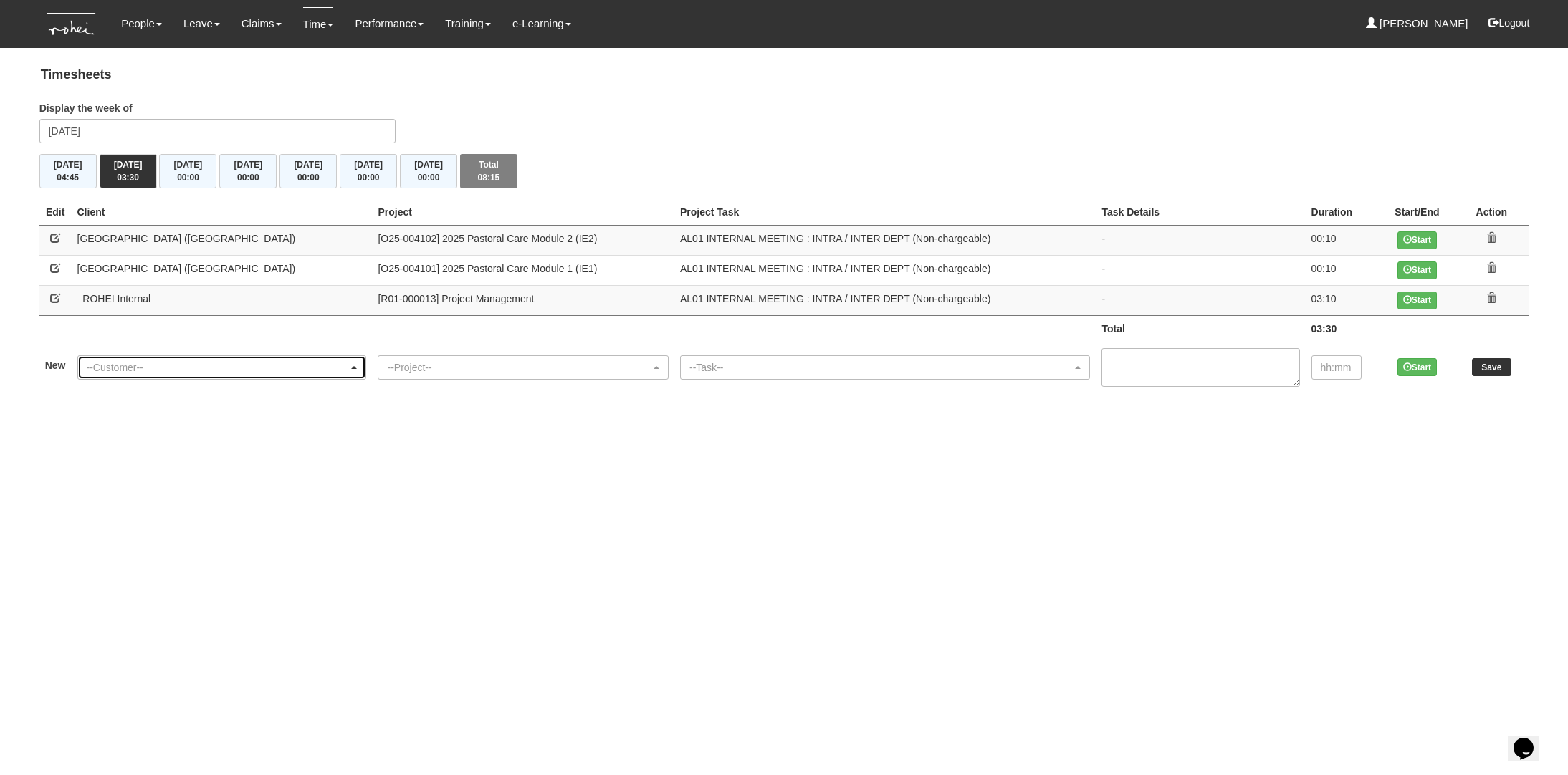
click at [156, 367] on div "--Customer--" at bounding box center [217, 368] width 263 height 15
type input "pap"
click at [160, 342] on span "PAP Community Foundation" at bounding box center [155, 343] width 126 height 15
select select "608"
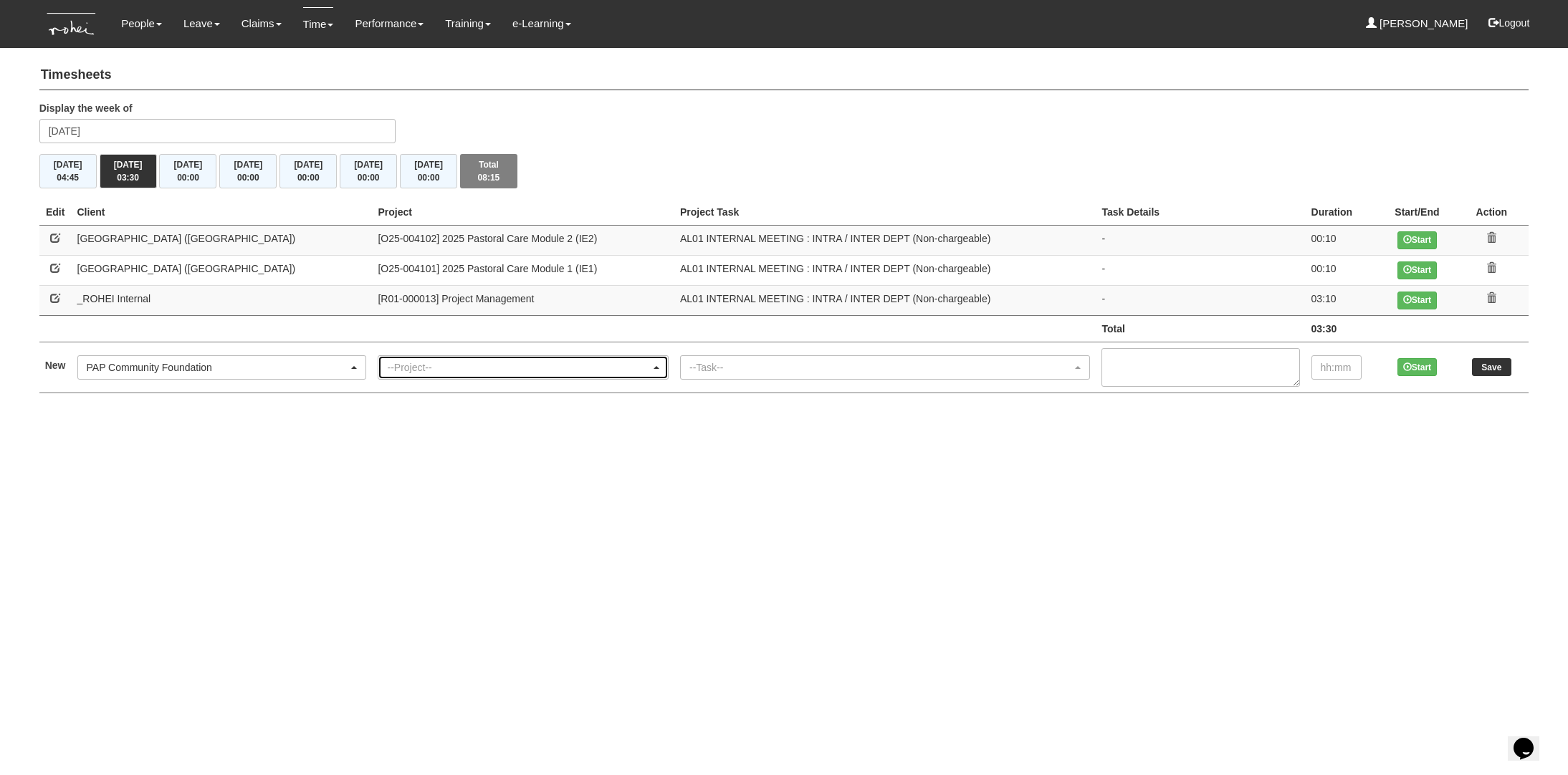
click at [387, 369] on div "--Project--" at bounding box center [518, 368] width 264 height 15
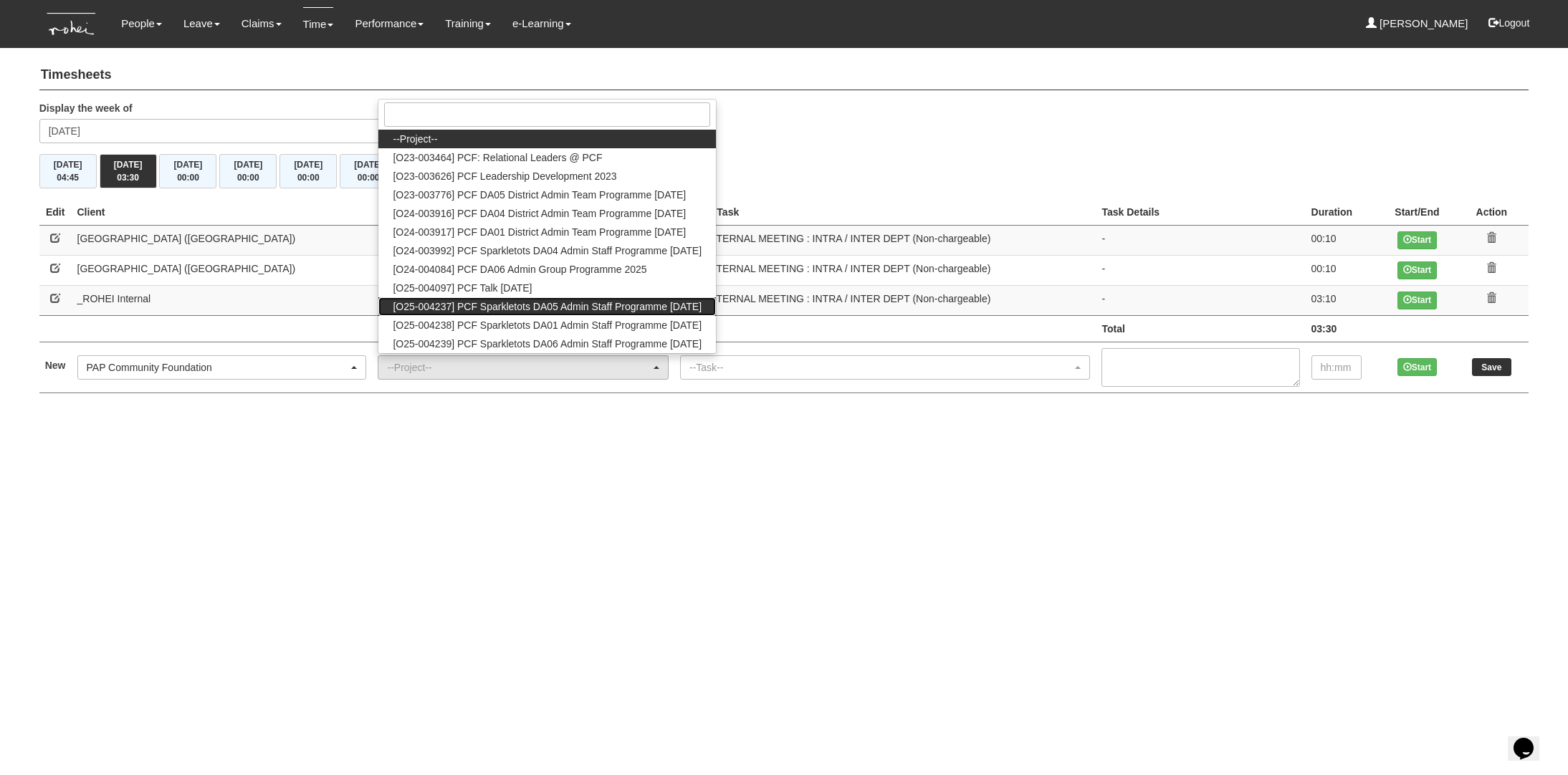
click at [408, 311] on span "[O25-004237] PCF Sparkletots DA05 Admin Staff Programme [DATE]" at bounding box center [547, 307] width 309 height 15
select select "2859"
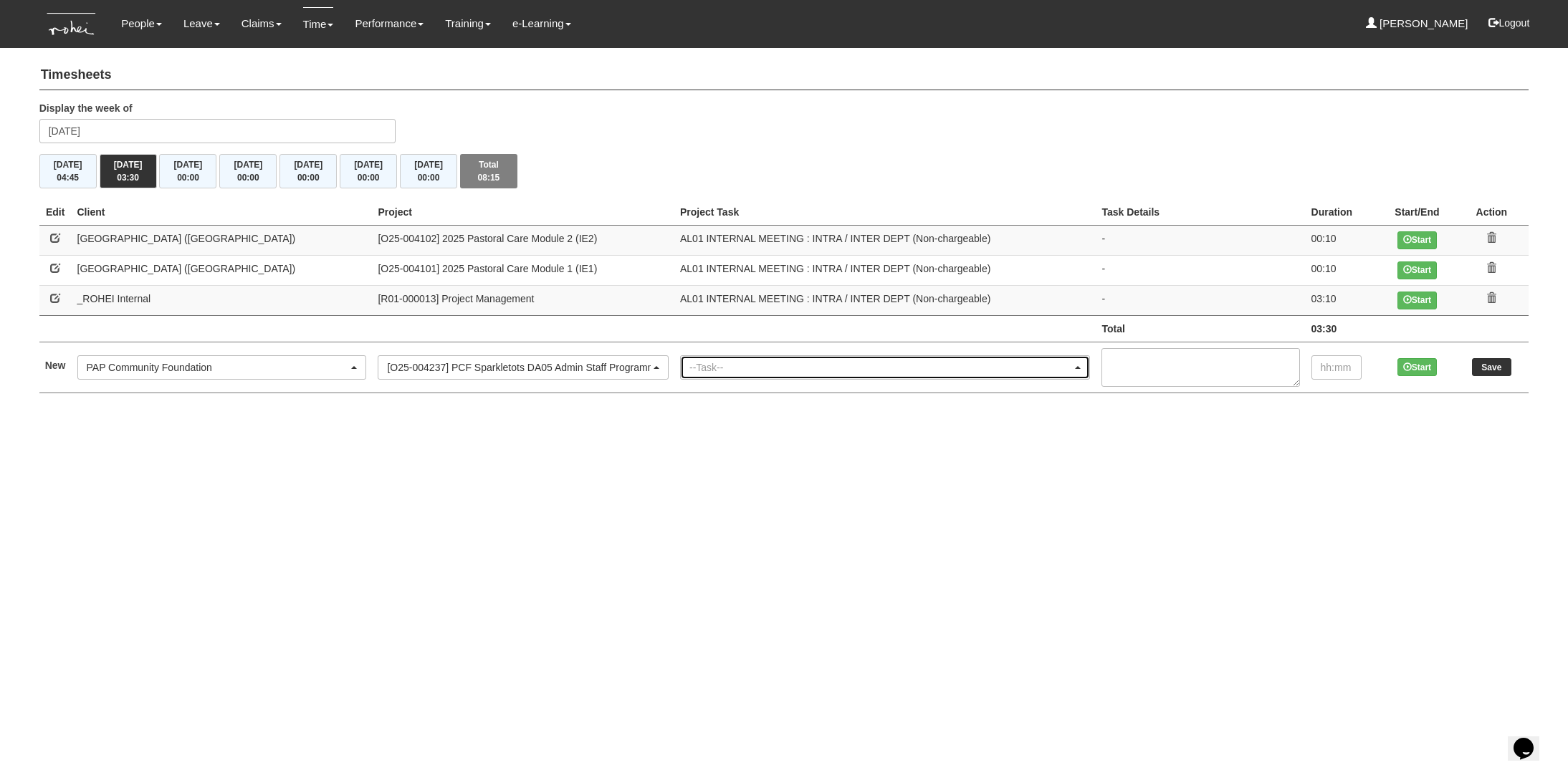
click at [690, 365] on div "--Task--" at bounding box center [880, 368] width 383 height 15
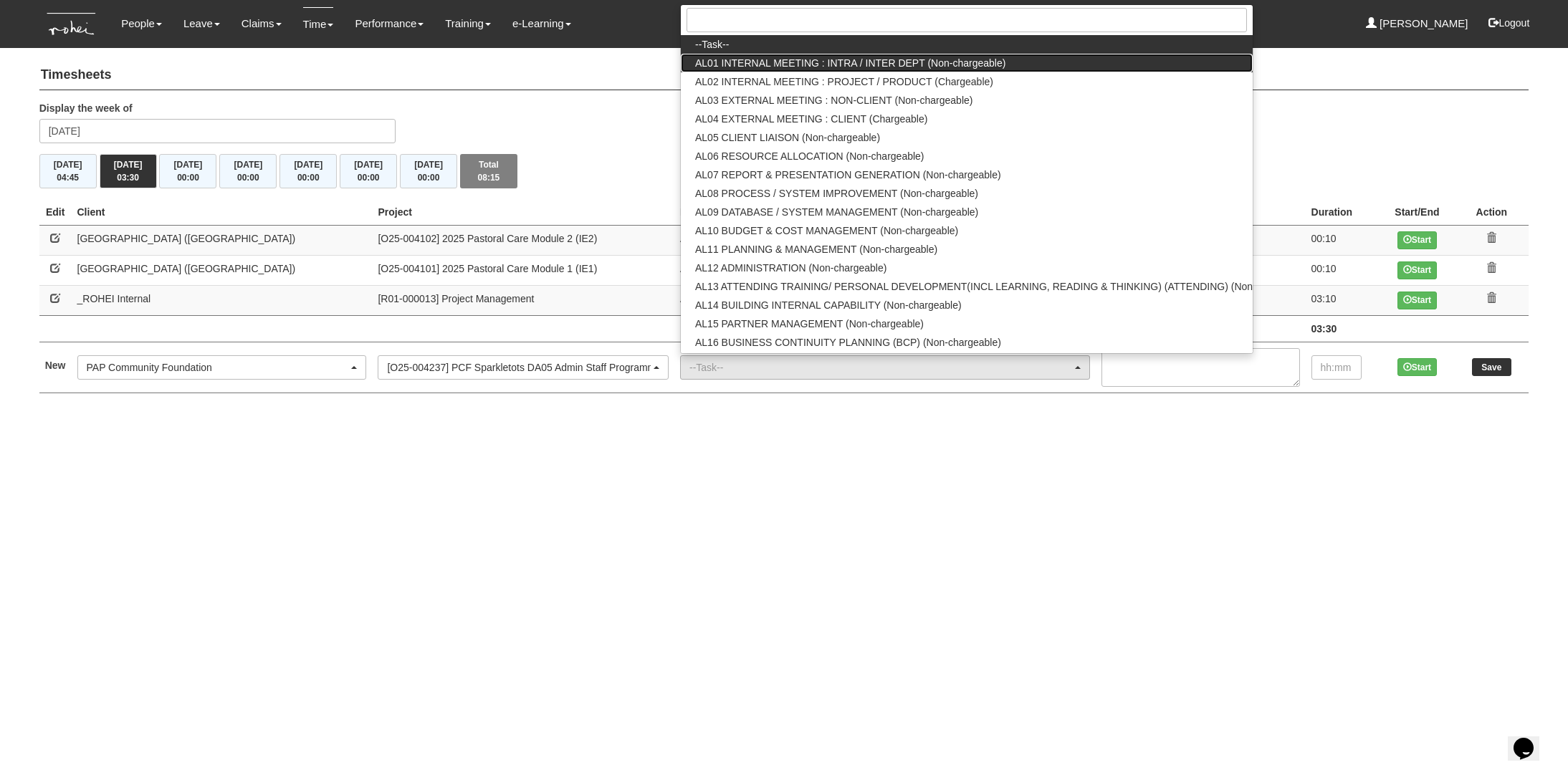
click at [736, 68] on span "AL01 INTERNAL MEETING : INTRA / INTER DEPT (Non-chargeable)" at bounding box center [851, 63] width 311 height 15
select select "40"
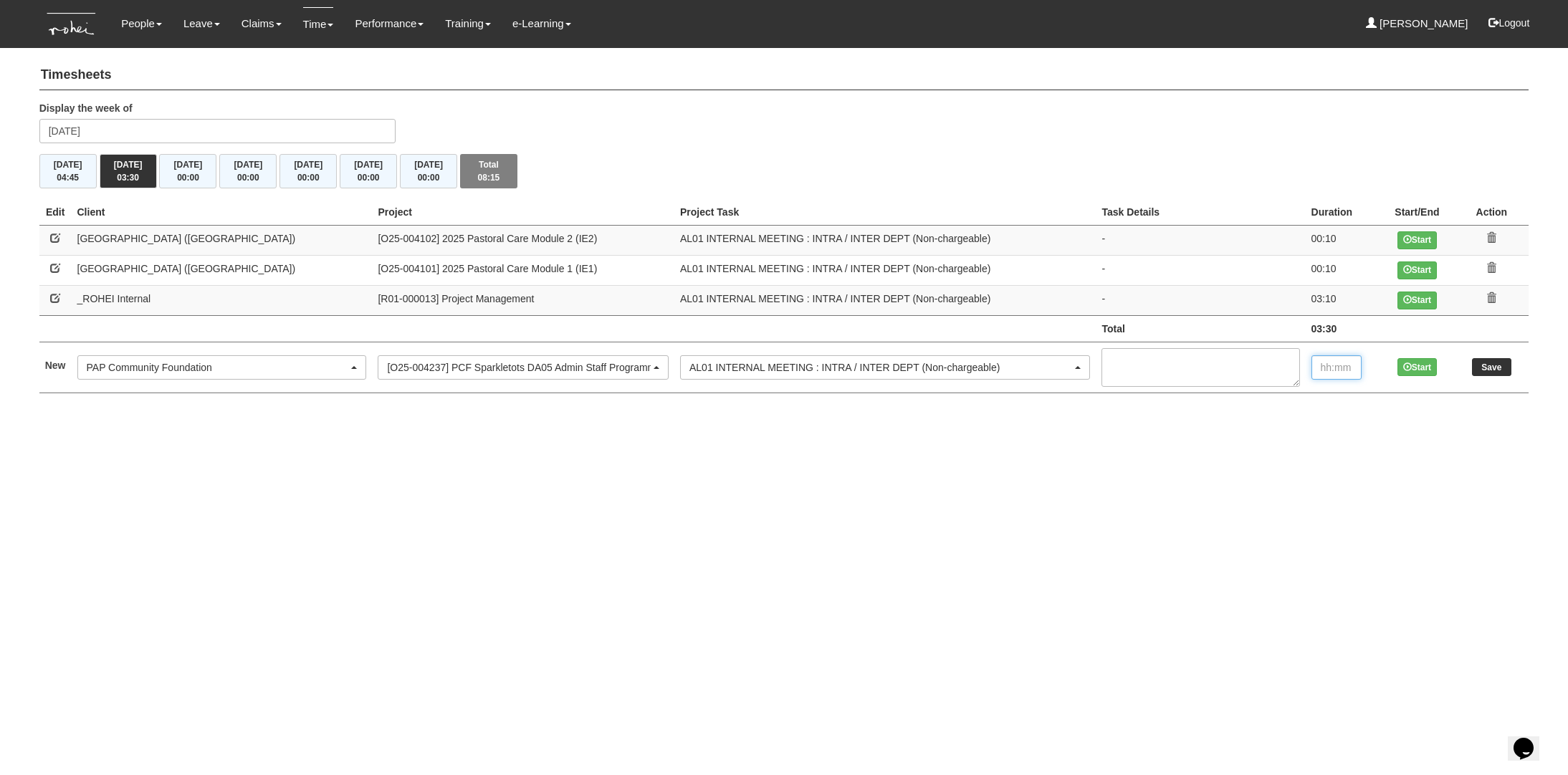
click at [1327, 360] on input "text" at bounding box center [1336, 367] width 50 height 25
type input "00:50"
click at [1476, 369] on input "Save" at bounding box center [1492, 367] width 39 height 18
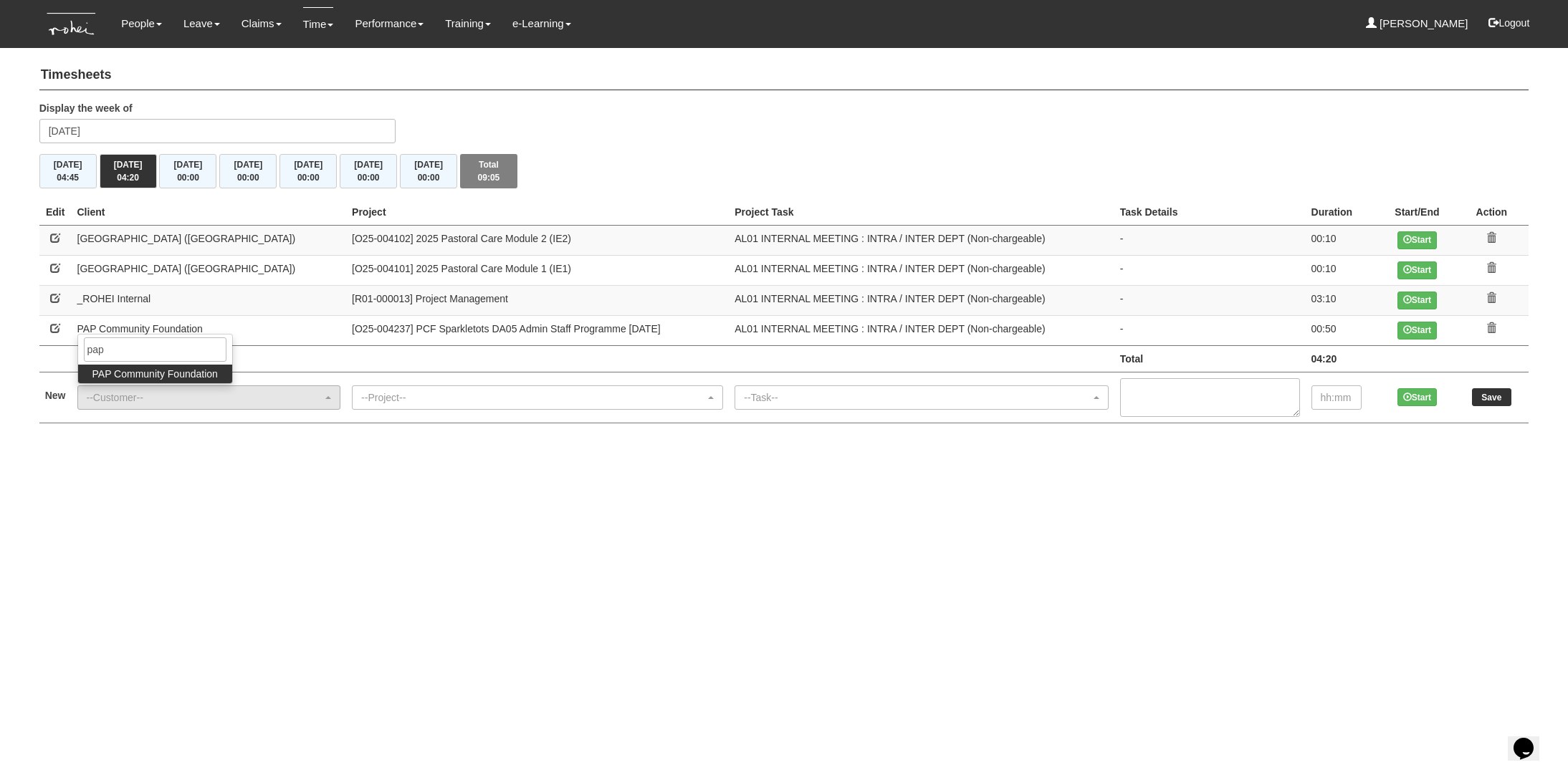
type input "pap"
click at [177, 367] on span "PAP Community Foundation" at bounding box center [155, 374] width 126 height 15
select select "608"
click at [346, 416] on td "--Project-- [O23-003464] PCF: Relational Leaders @ PCF [O23-003626] PCF Leaders…" at bounding box center [537, 397] width 383 height 51
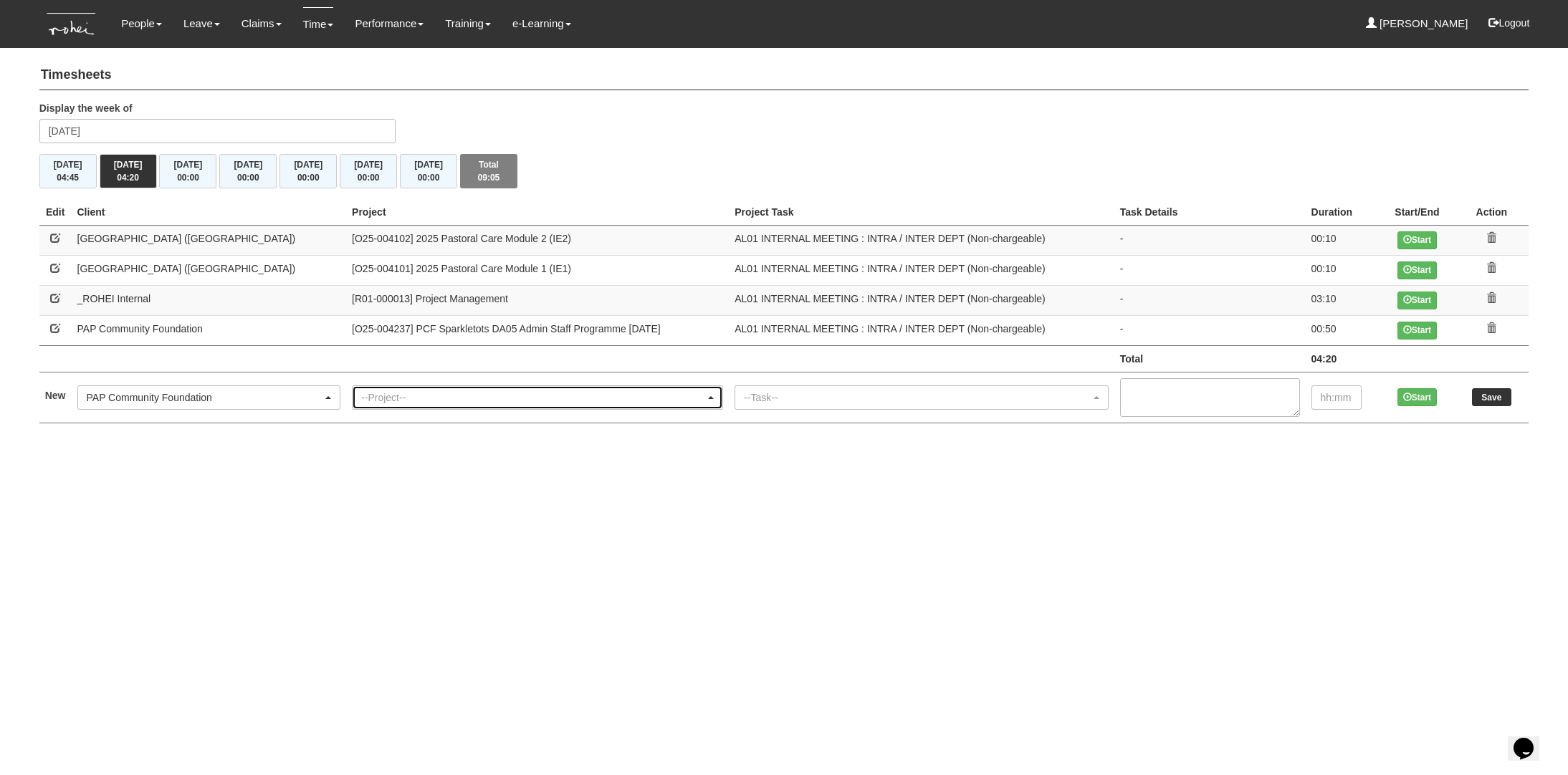
click at [352, 406] on div "--Project--" at bounding box center [537, 397] width 370 height 23
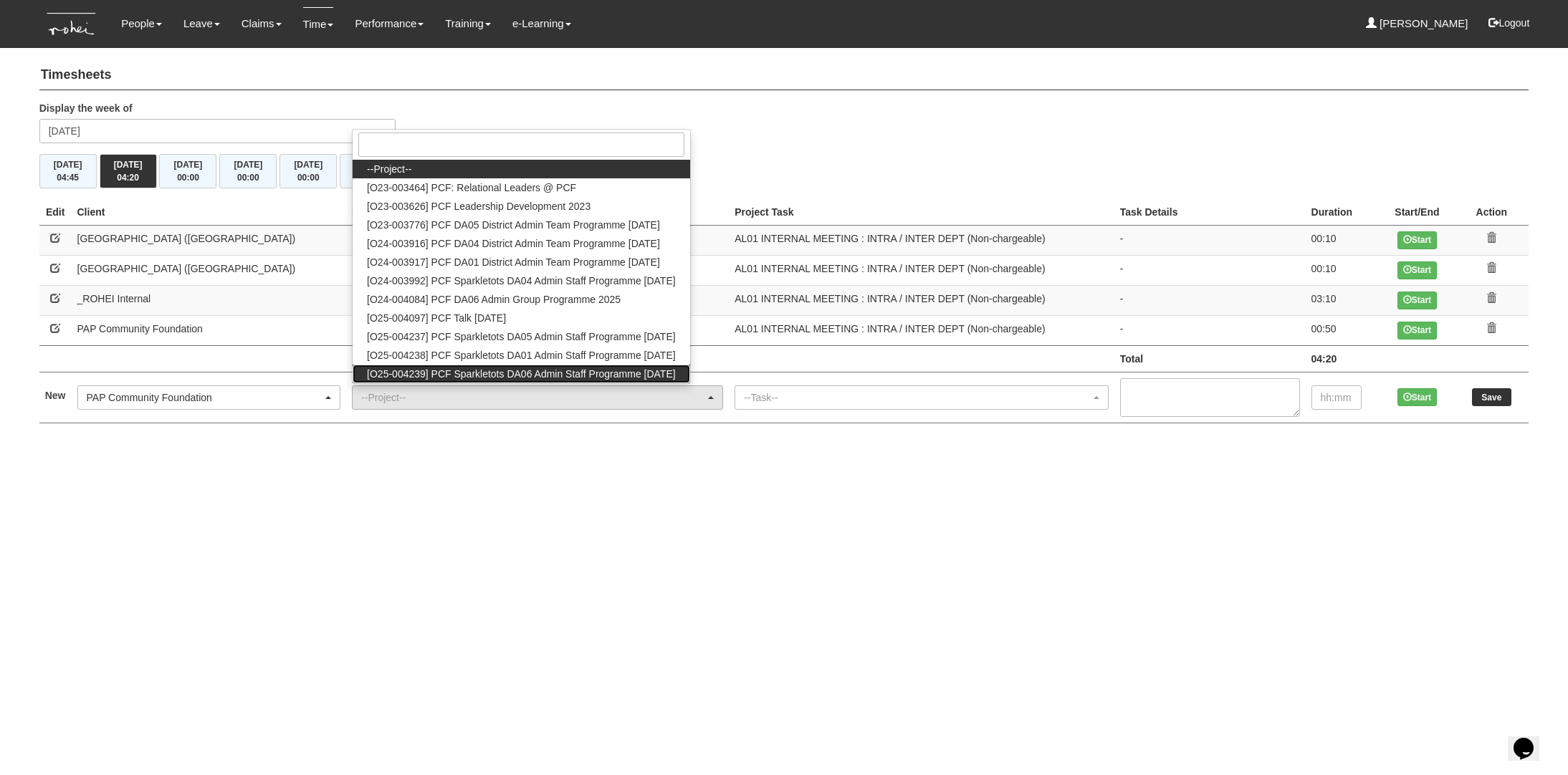
click at [434, 371] on span "[O25-004239] PCF Sparkletots DA06 Admin Staff Programme [DATE]" at bounding box center [521, 374] width 309 height 15
select select "2857"
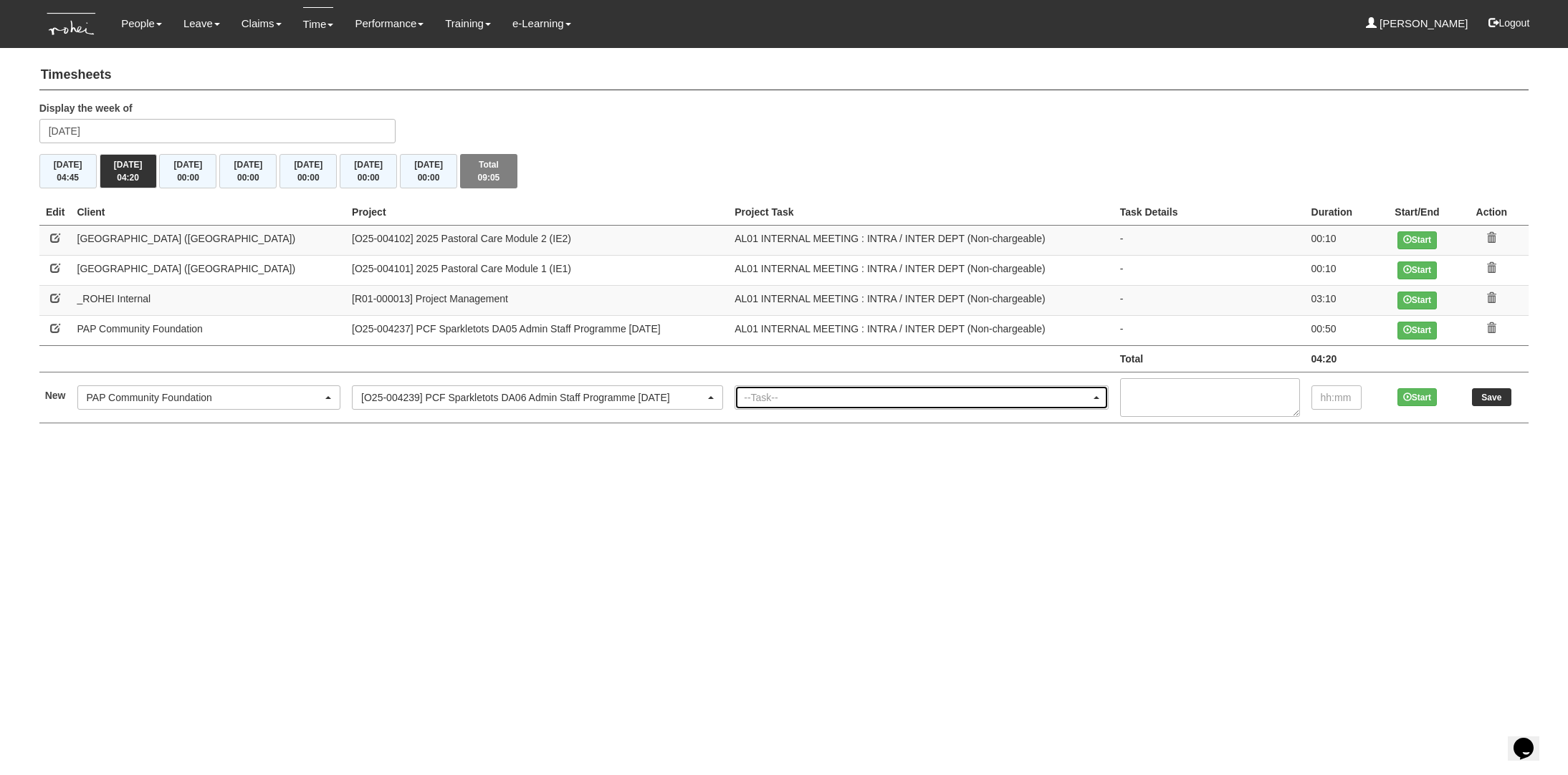
click at [795, 407] on div "--Task--" at bounding box center [922, 397] width 373 height 23
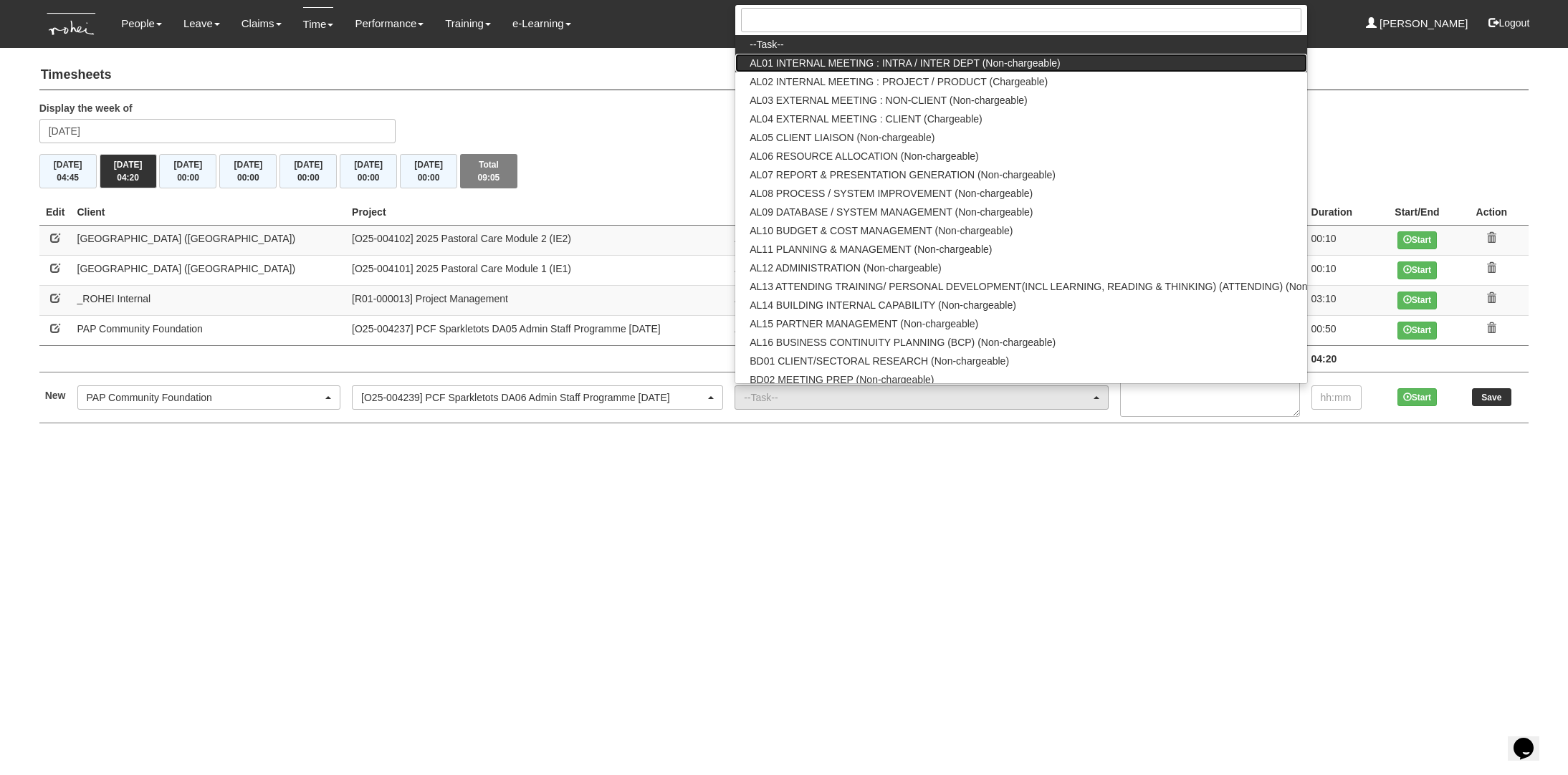
click at [878, 59] on span "AL01 INTERNAL MEETING : INTRA / INTER DEPT (Non-chargeable)" at bounding box center [905, 63] width 311 height 15
select select "40"
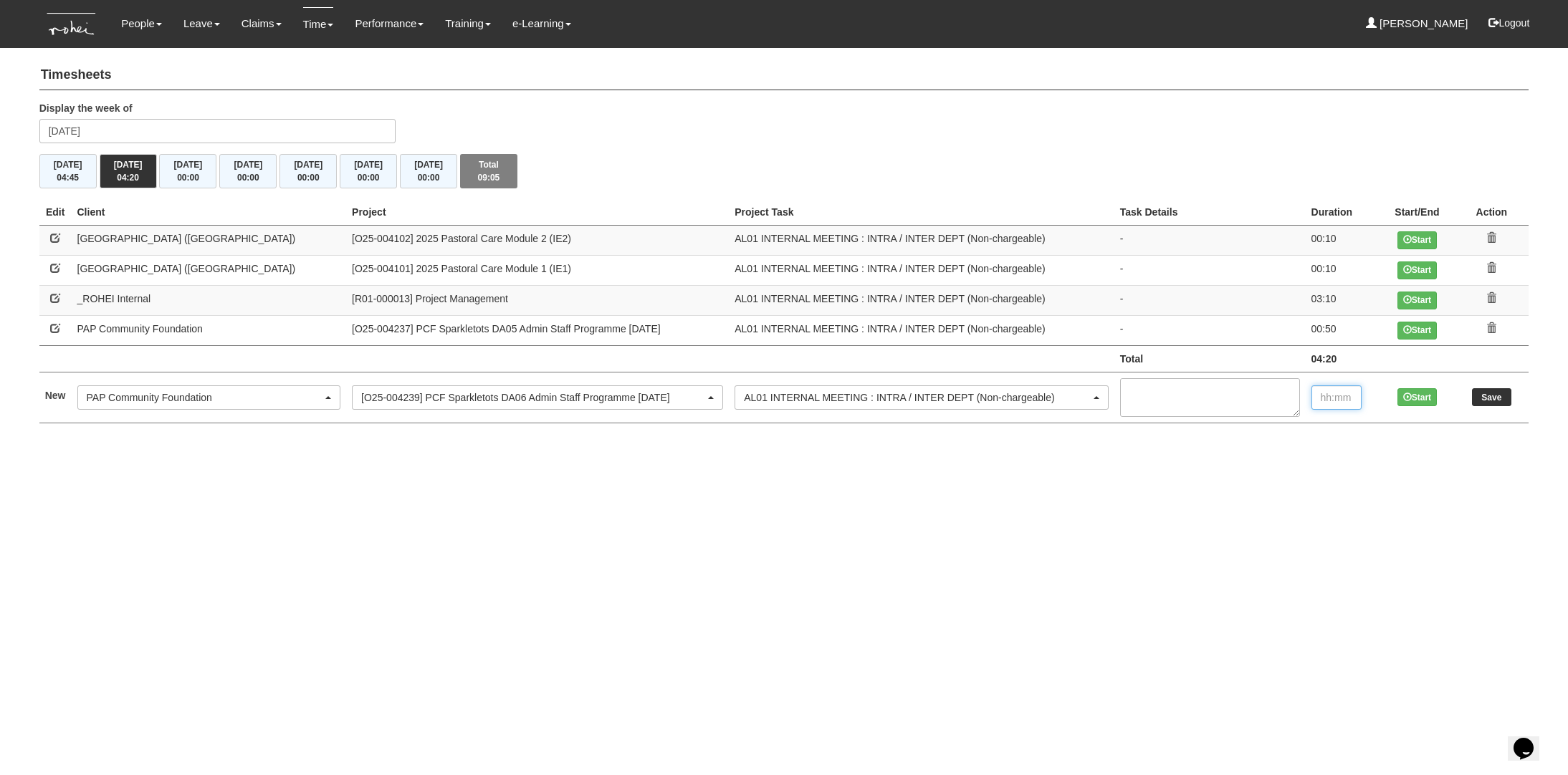
click at [1343, 390] on input "text" at bounding box center [1336, 397] width 50 height 25
type input "00:40"
click at [1483, 394] on input "Save" at bounding box center [1492, 397] width 39 height 18
